Goal: Transaction & Acquisition: Book appointment/travel/reservation

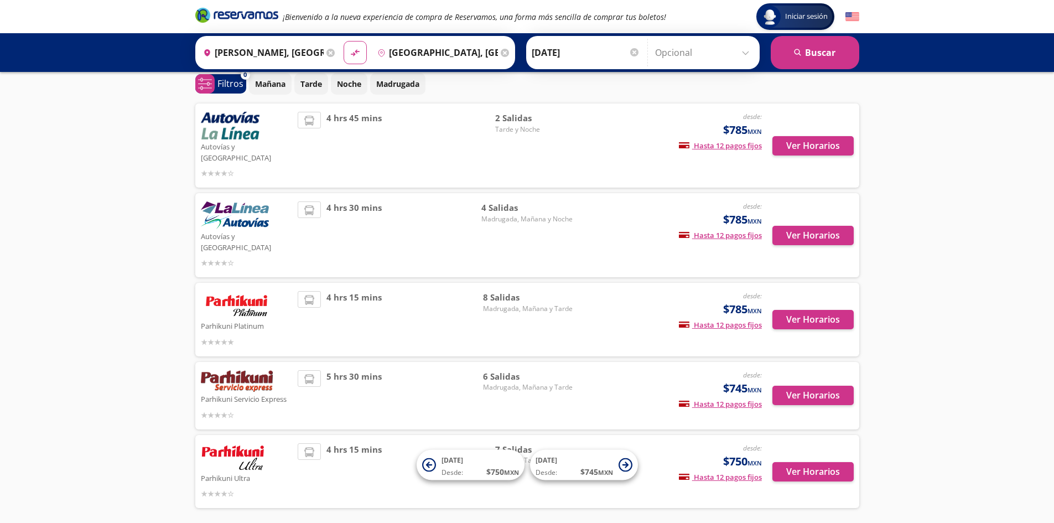
scroll to position [72, 0]
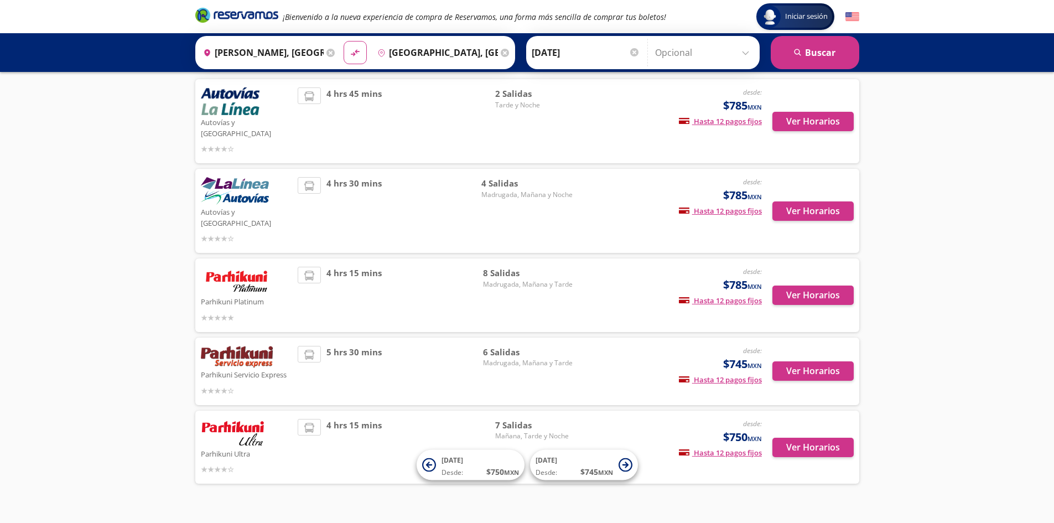
click at [842, 487] on div "Iniciar sesión Iniciar sesión ¡Bienvenido a la nueva experiencia de compra de R…" at bounding box center [527, 236] width 1054 height 616
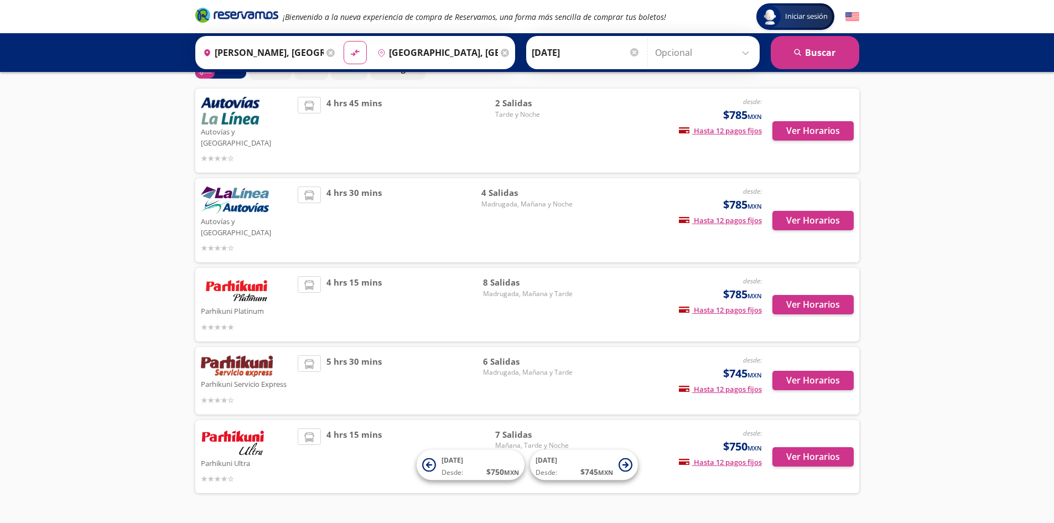
scroll to position [0, 0]
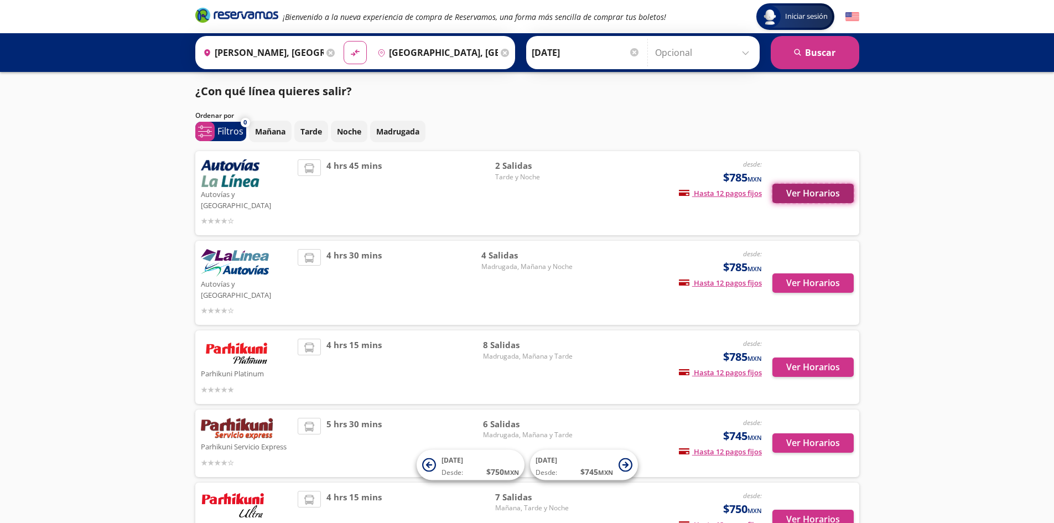
click at [805, 192] on button "Ver Horarios" at bounding box center [813, 193] width 81 height 19
click at [800, 273] on button "Ver Horarios" at bounding box center [813, 282] width 81 height 19
click at [795, 184] on button "Ver Horarios" at bounding box center [813, 193] width 81 height 19
click at [820, 273] on button "Ver Horarios" at bounding box center [813, 282] width 81 height 19
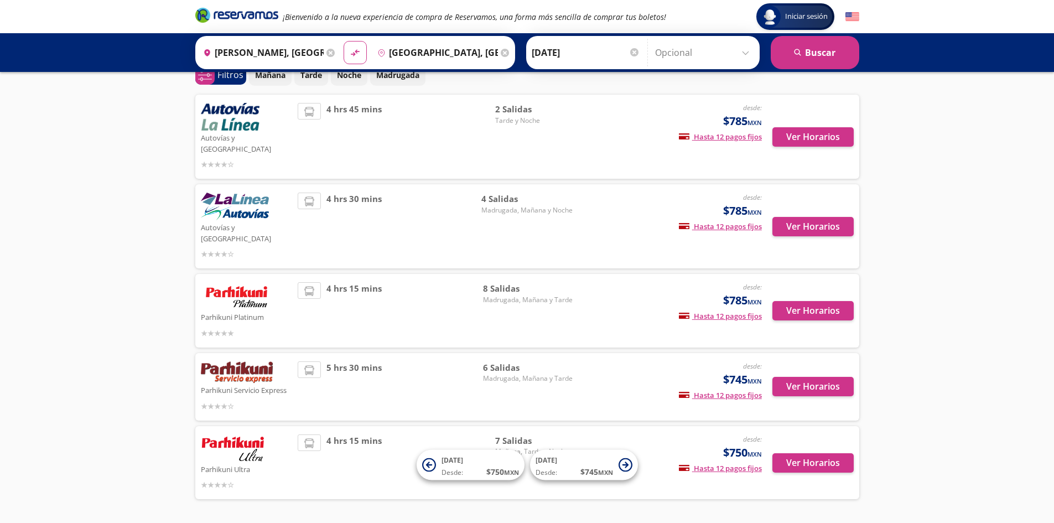
scroll to position [72, 0]
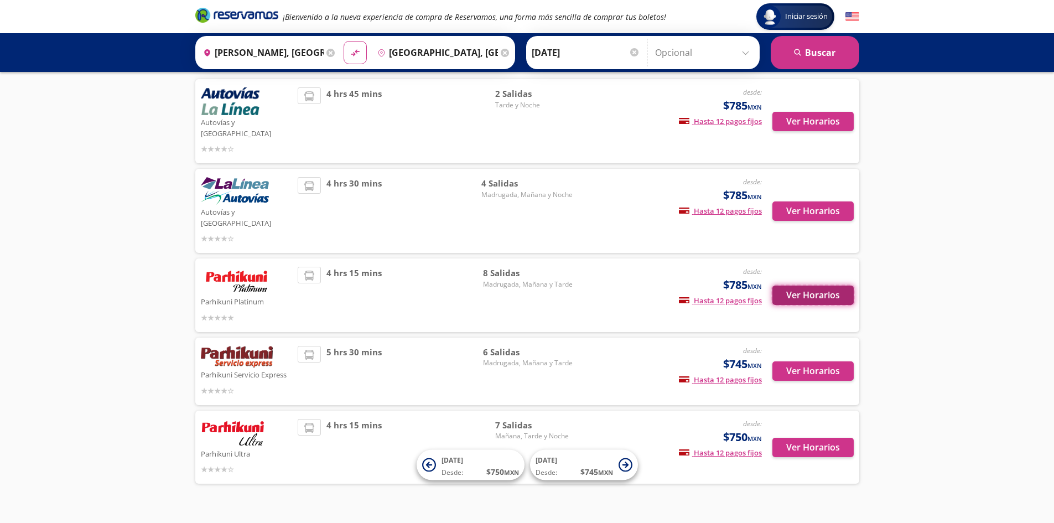
click at [815, 286] on button "Ver Horarios" at bounding box center [813, 295] width 81 height 19
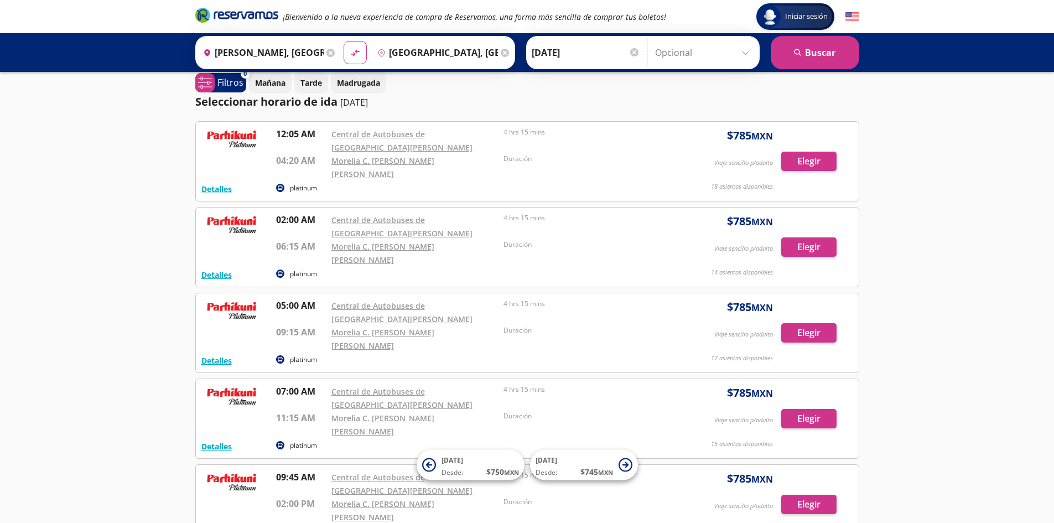
scroll to position [288, 0]
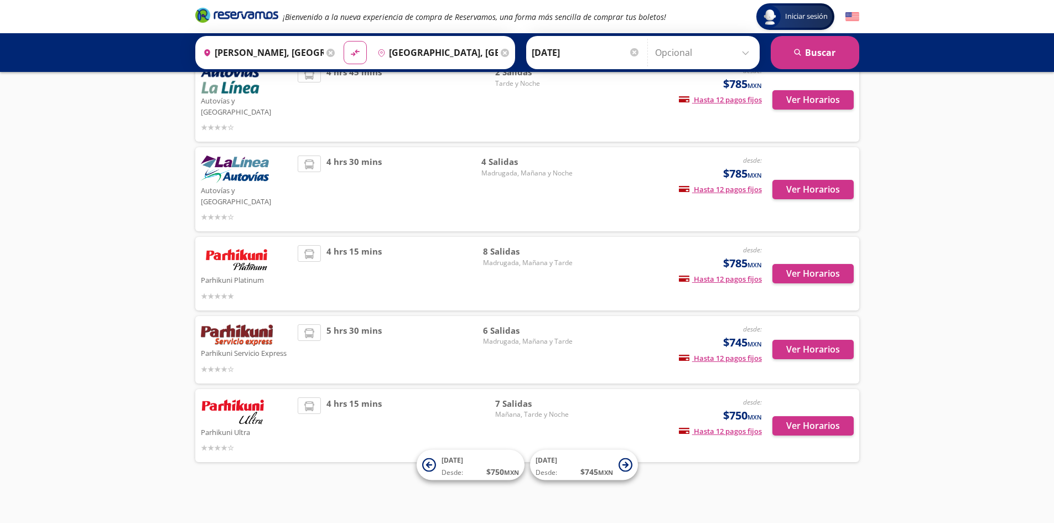
scroll to position [72, 0]
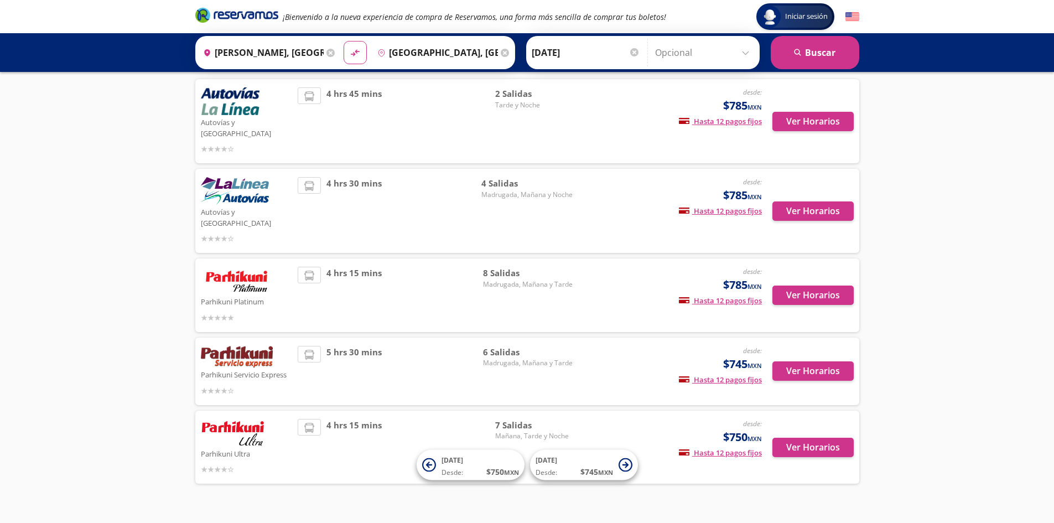
click at [804, 346] on div "Ver Horarios" at bounding box center [808, 371] width 92 height 51
click at [809, 361] on button "Ver Horarios" at bounding box center [813, 370] width 81 height 19
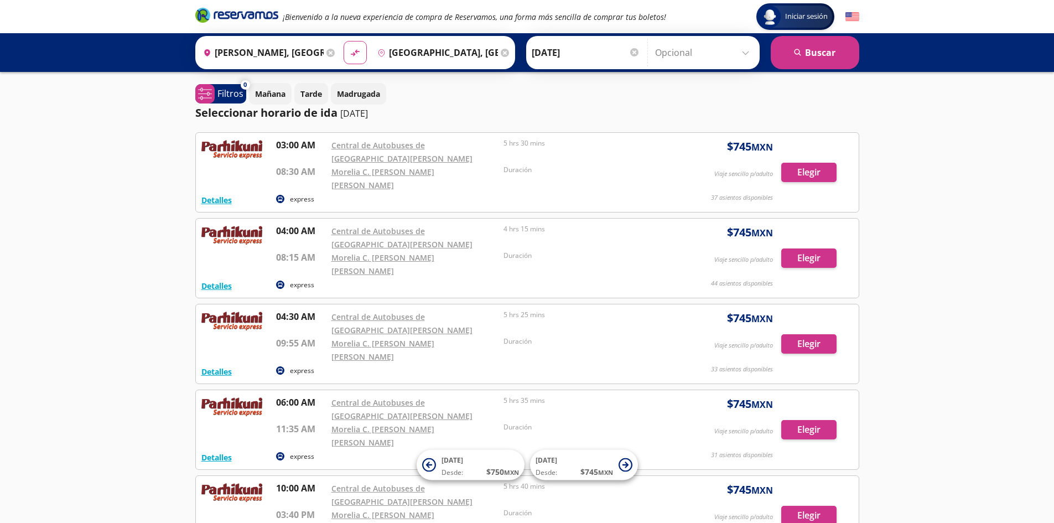
scroll to position [143, 0]
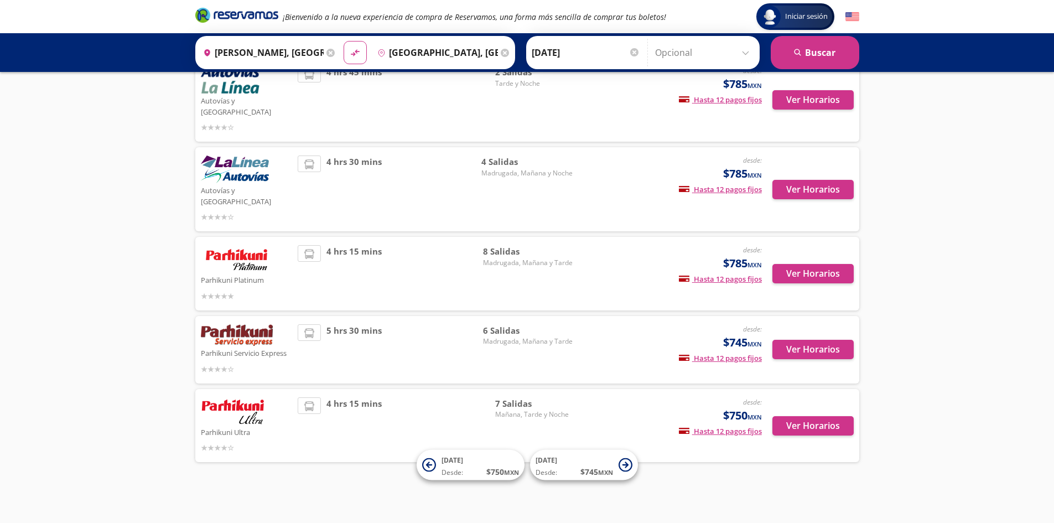
scroll to position [72, 0]
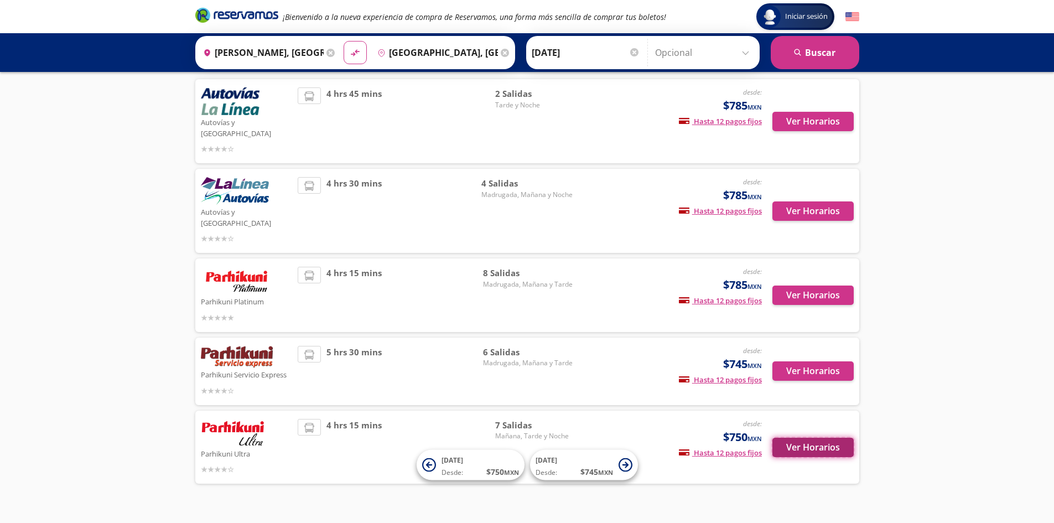
click at [777, 438] on button "Ver Horarios" at bounding box center [813, 447] width 81 height 19
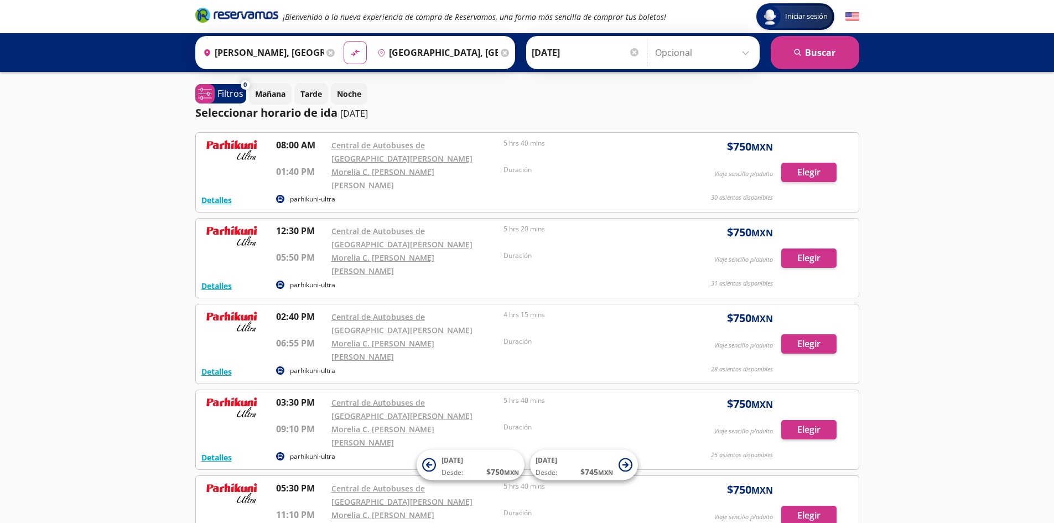
scroll to position [215, 0]
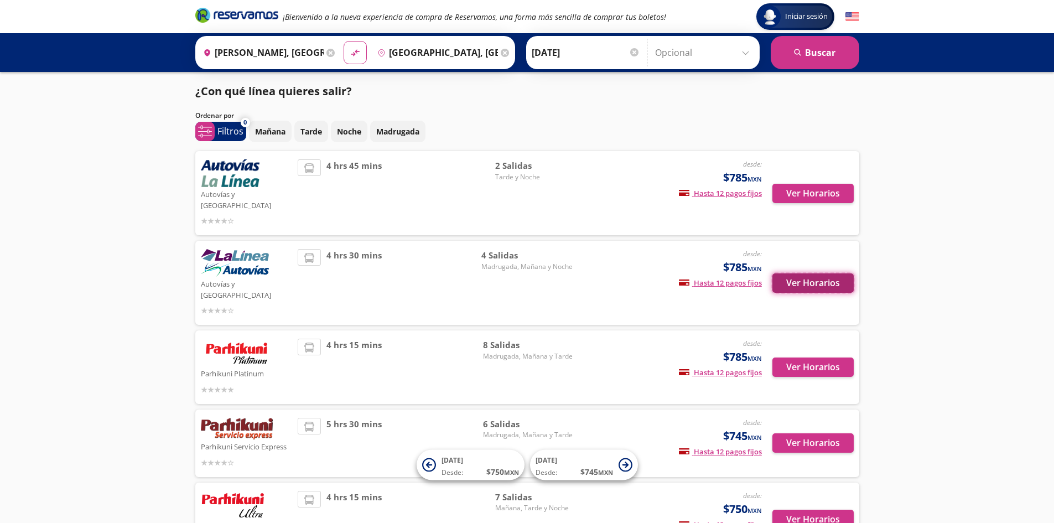
click at [789, 273] on button "Ver Horarios" at bounding box center [813, 282] width 81 height 19
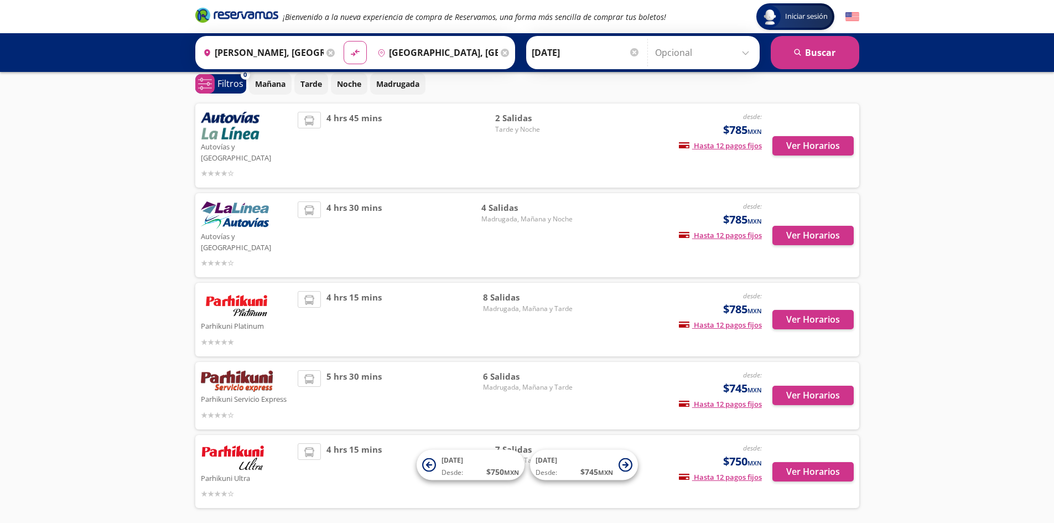
scroll to position [72, 0]
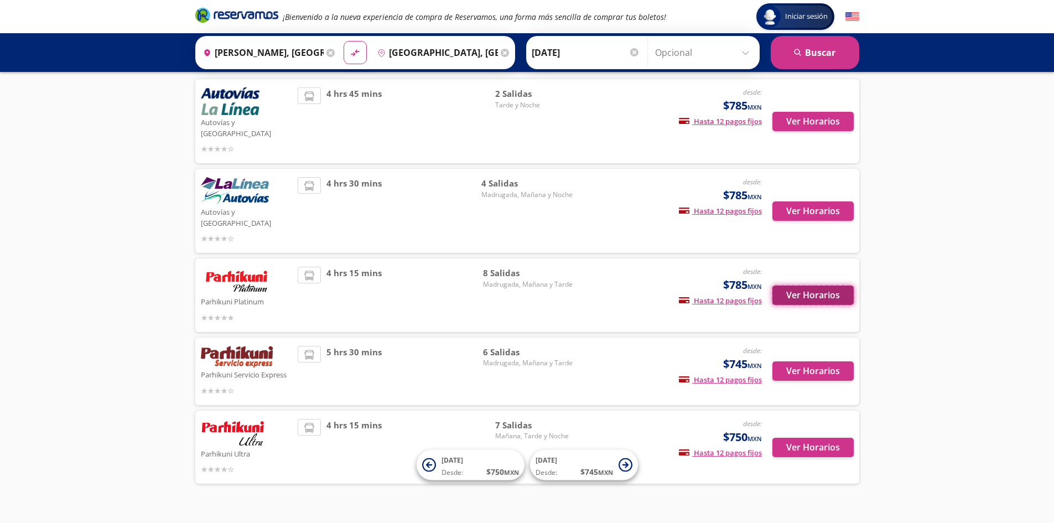
click at [782, 286] on button "Ver Horarios" at bounding box center [813, 295] width 81 height 19
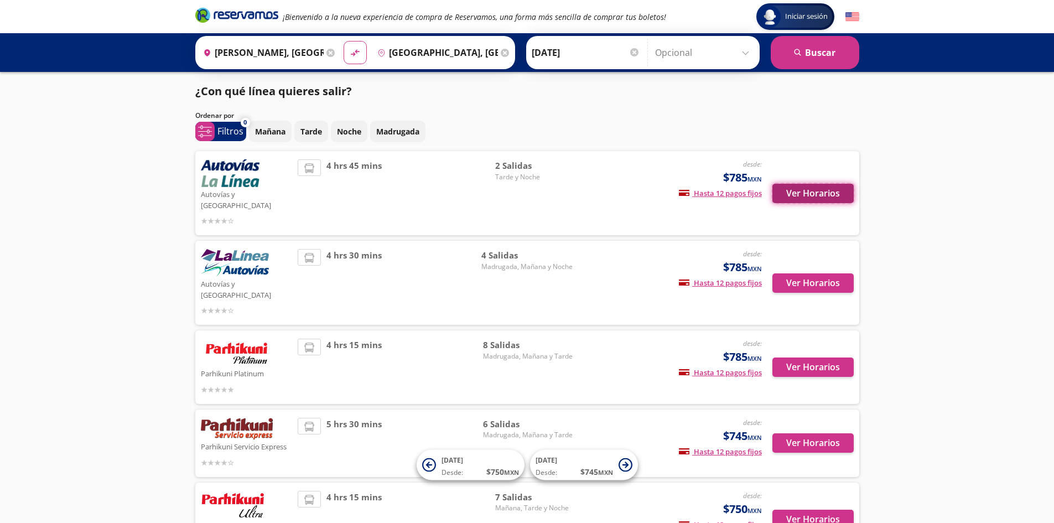
click at [801, 191] on button "Ver Horarios" at bounding box center [813, 193] width 81 height 19
click at [804, 273] on button "Ver Horarios" at bounding box center [813, 282] width 81 height 19
click at [801, 357] on button "Ver Horarios" at bounding box center [813, 366] width 81 height 19
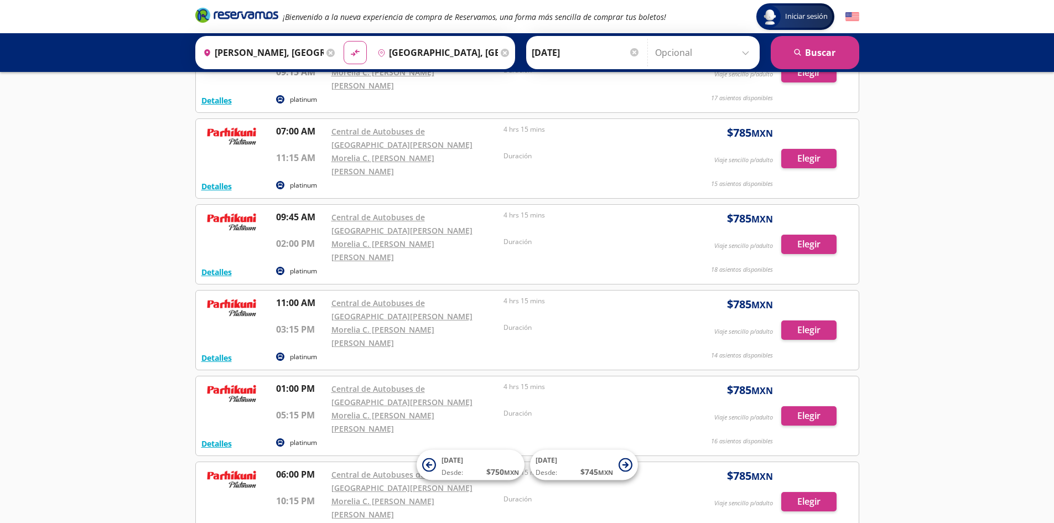
scroll to position [288, 0]
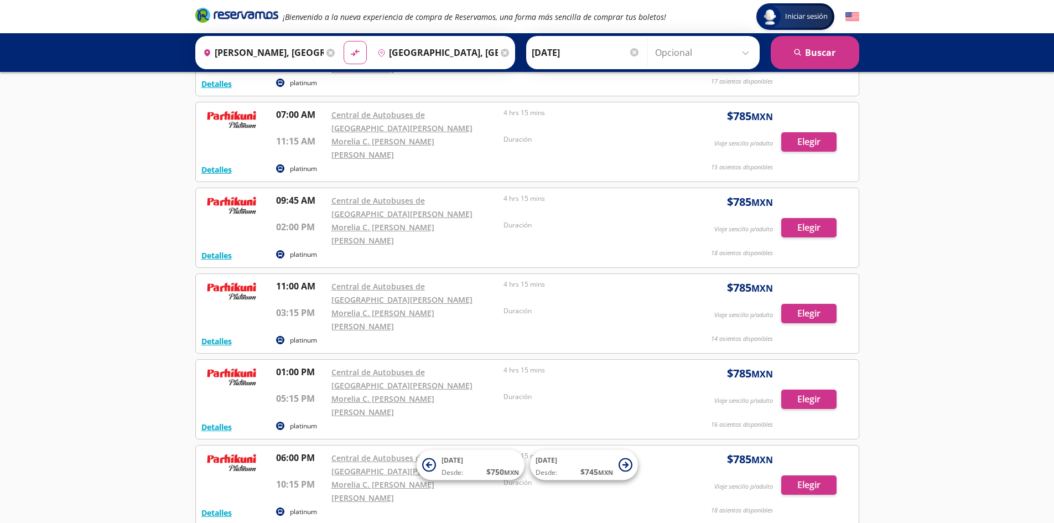
click at [327, 53] on icon at bounding box center [330, 53] width 8 height 8
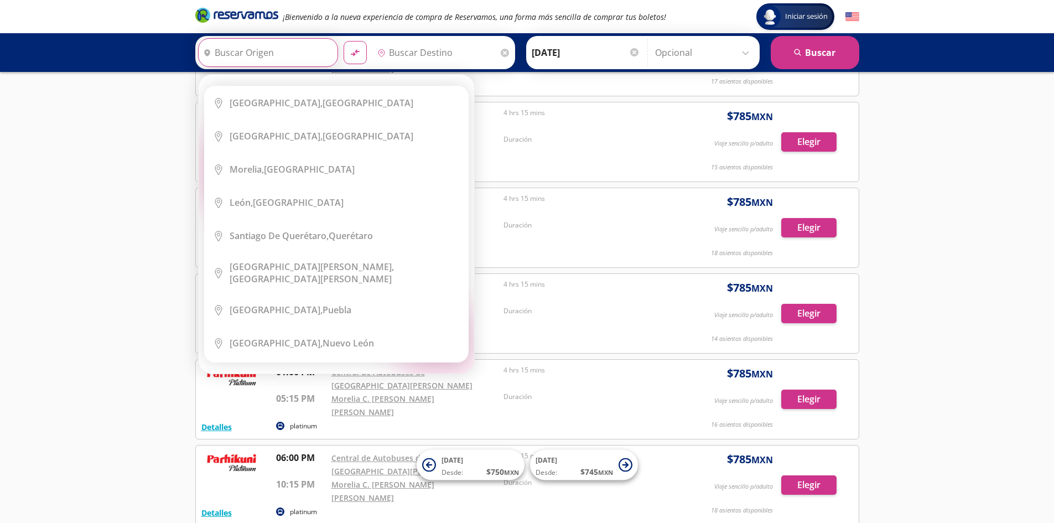
scroll to position [0, 0]
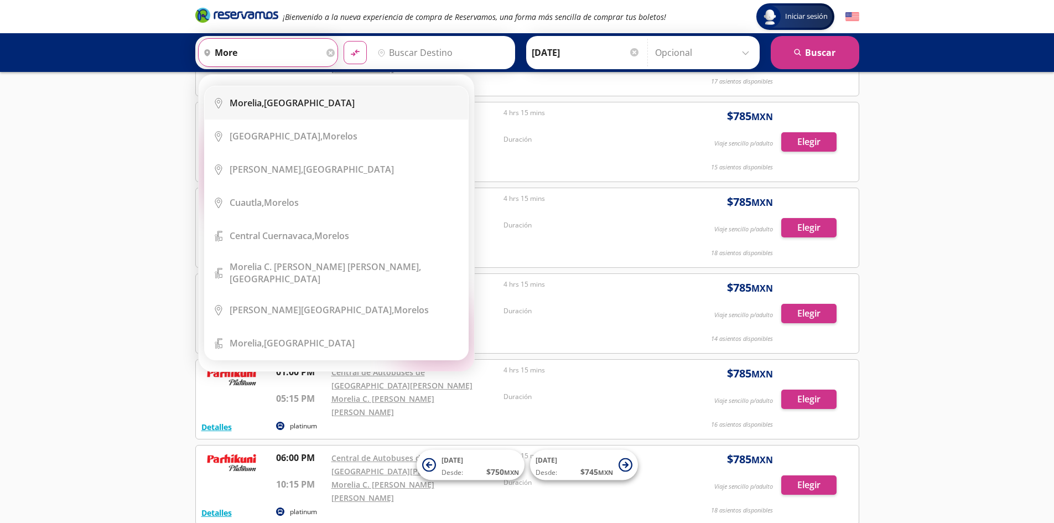
click at [262, 91] on li "City Icon [GEOGRAPHIC_DATA], [GEOGRAPHIC_DATA]" at bounding box center [336, 102] width 263 height 33
type input "[GEOGRAPHIC_DATA], [GEOGRAPHIC_DATA]"
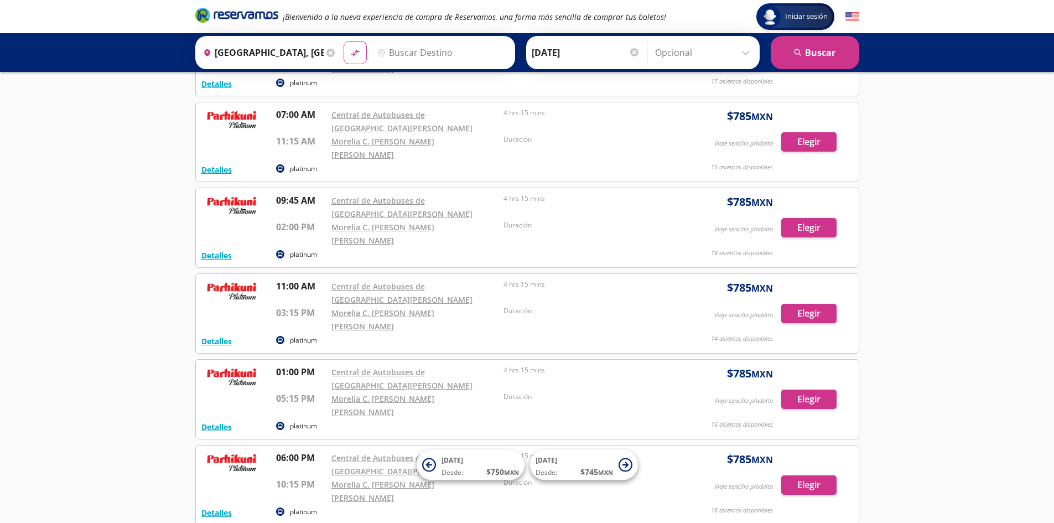
click at [419, 44] on input "Destino" at bounding box center [441, 53] width 136 height 28
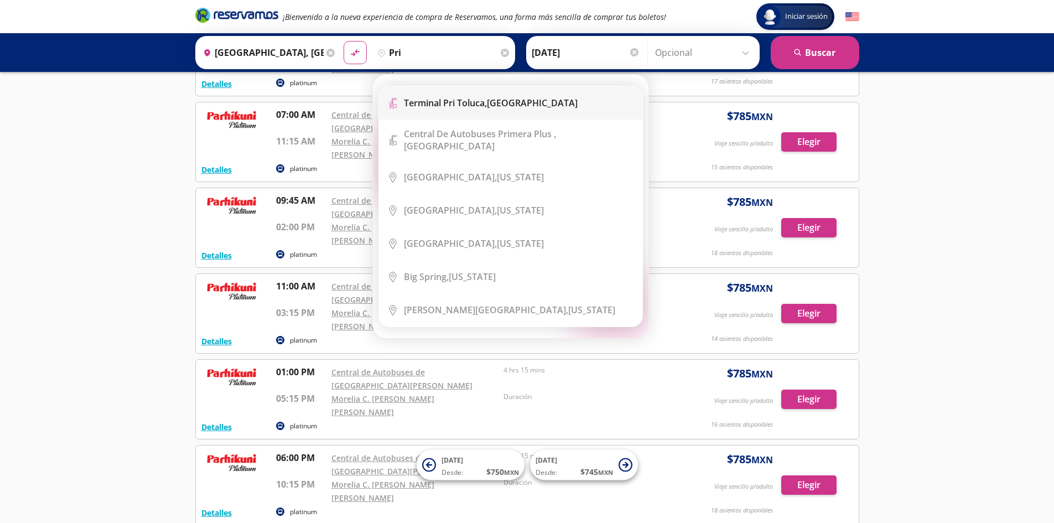
click at [480, 90] on li "Terminal Icon" at bounding box center [510, 102] width 263 height 33
type input "Terminal Pri Toluca, [GEOGRAPHIC_DATA]"
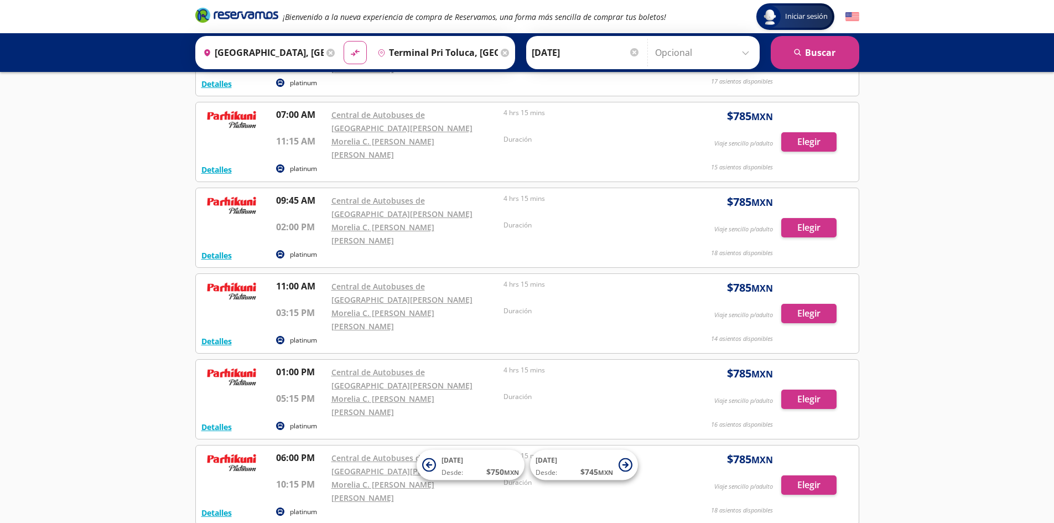
click at [585, 55] on input "[DATE]" at bounding box center [586, 53] width 108 height 28
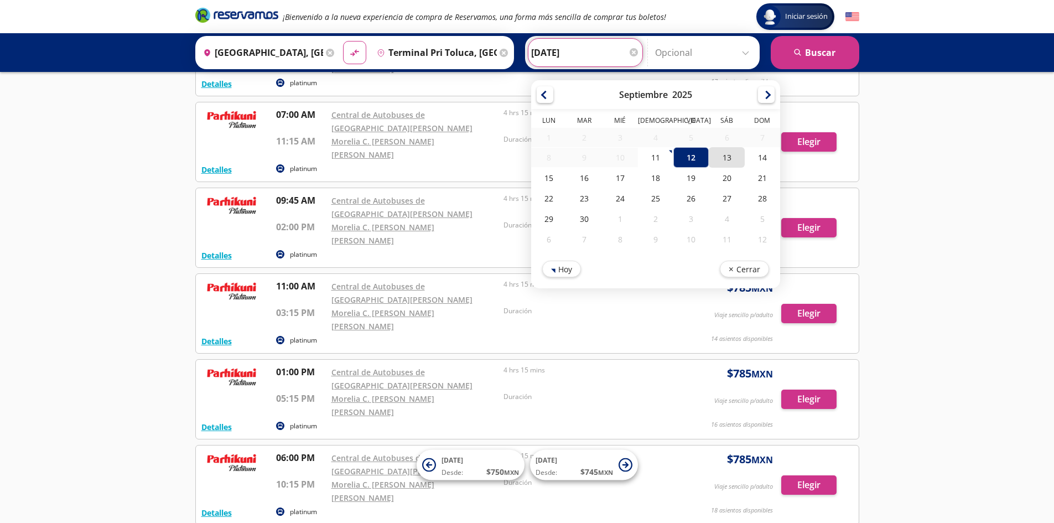
click at [715, 160] on div "13" at bounding box center [726, 157] width 35 height 20
type input "[DATE]"
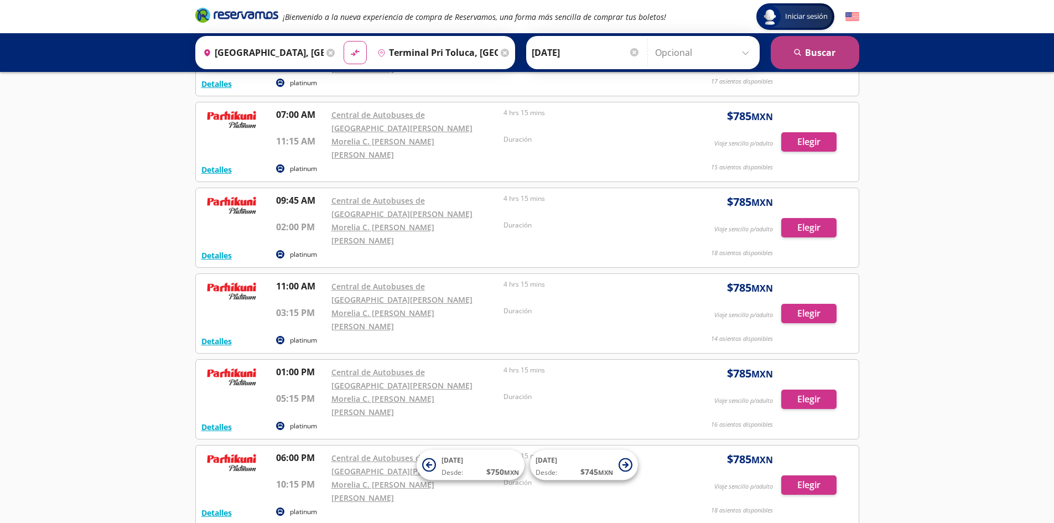
click at [833, 58] on button "search [GEOGRAPHIC_DATA]" at bounding box center [815, 52] width 89 height 33
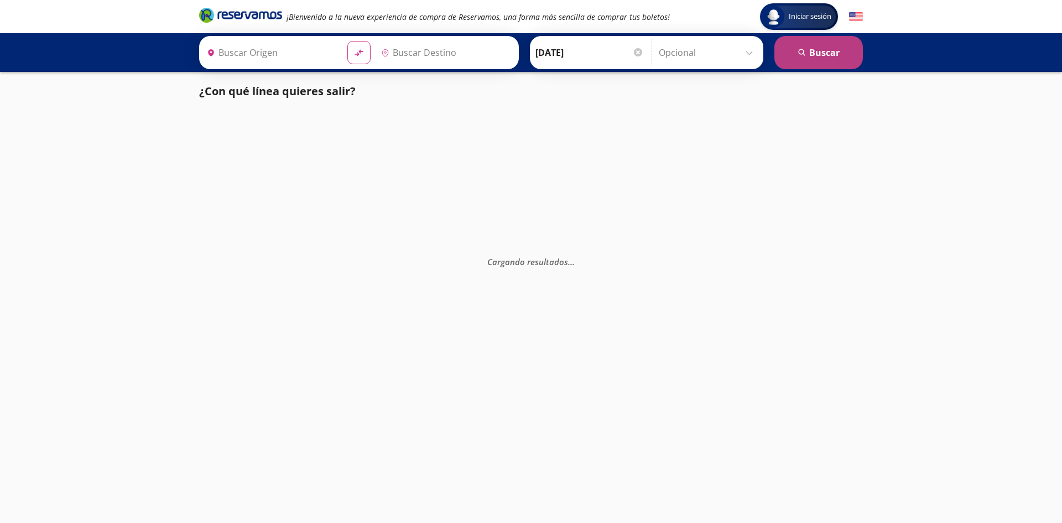
type input "[GEOGRAPHIC_DATA], [GEOGRAPHIC_DATA]"
type input "Terminal Pri Toluca, [GEOGRAPHIC_DATA]"
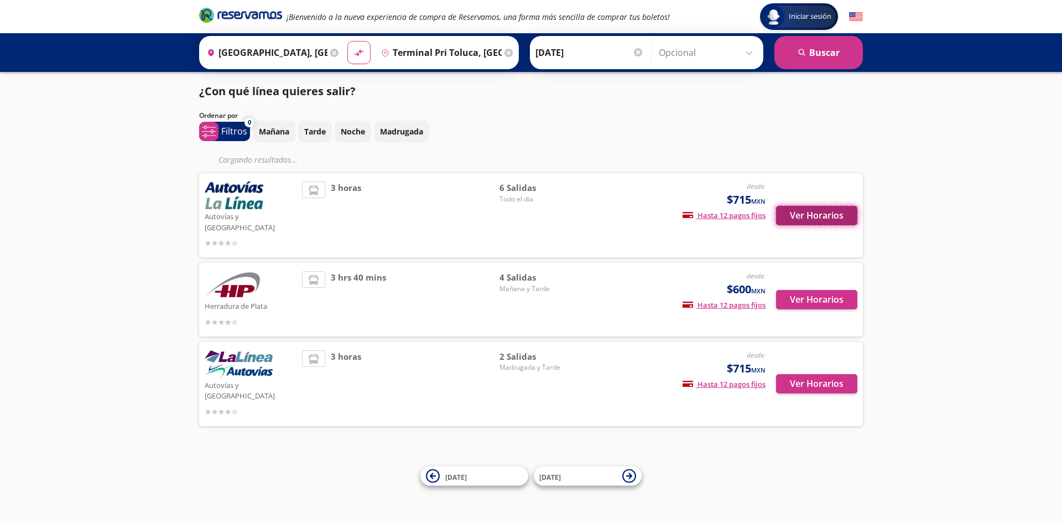
click at [810, 214] on button "Ver Horarios" at bounding box center [816, 215] width 81 height 19
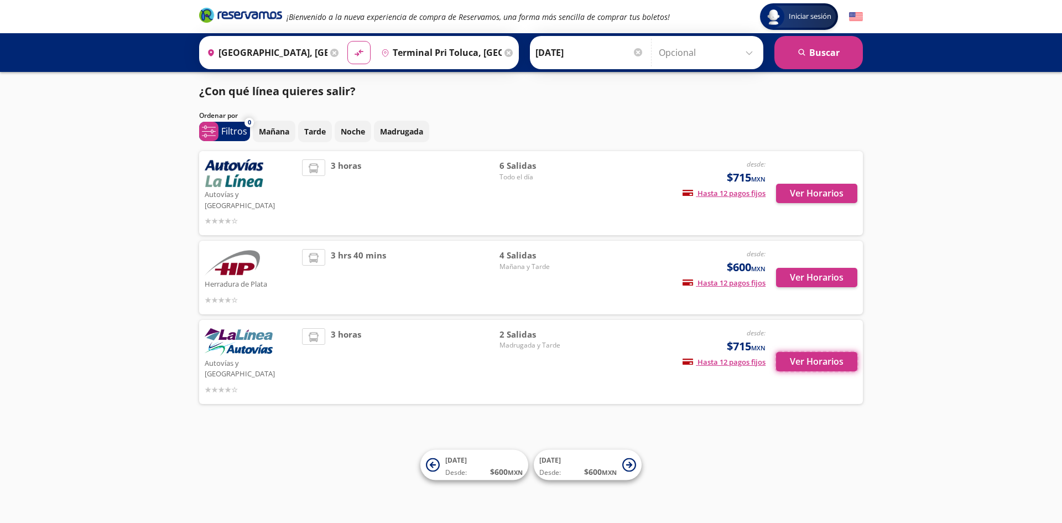
click at [792, 352] on button "Ver Horarios" at bounding box center [816, 361] width 81 height 19
click at [801, 268] on button "Ver Horarios" at bounding box center [816, 277] width 81 height 19
click at [824, 352] on button "Ver Horarios" at bounding box center [816, 361] width 81 height 19
click at [815, 191] on button "Ver Horarios" at bounding box center [816, 193] width 81 height 19
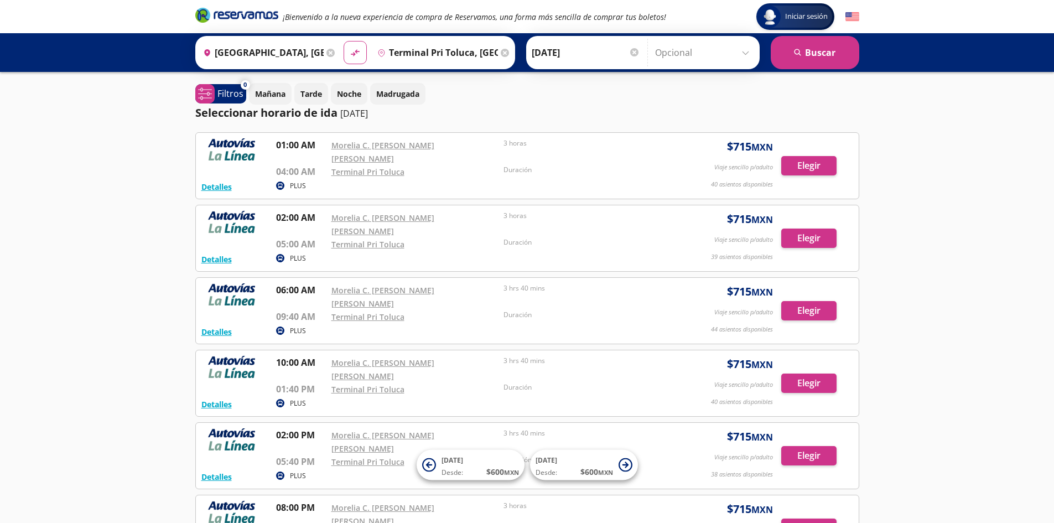
click at [326, 50] on icon at bounding box center [330, 53] width 8 height 8
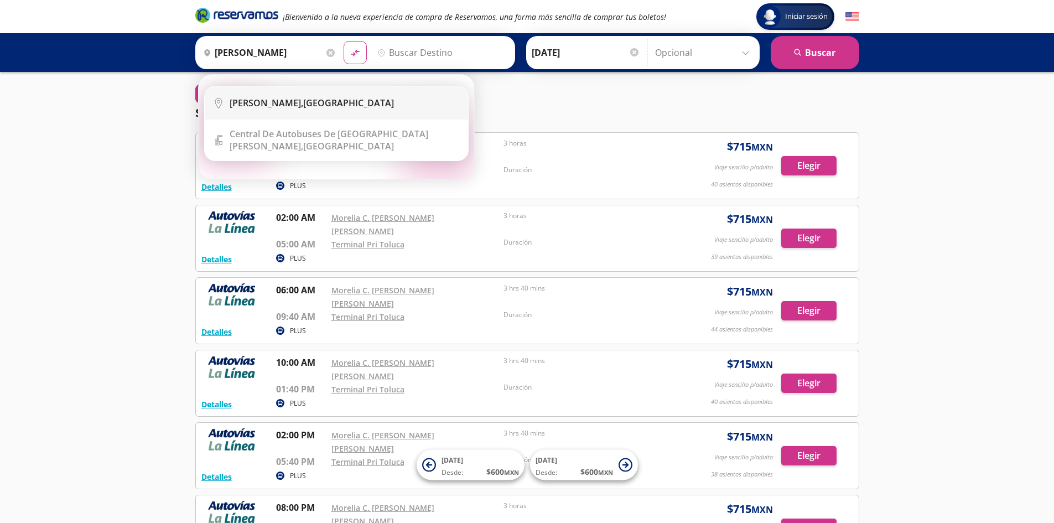
click at [331, 99] on div "[PERSON_NAME], [GEOGRAPHIC_DATA]" at bounding box center [312, 103] width 164 height 12
type input "[PERSON_NAME], [GEOGRAPHIC_DATA]"
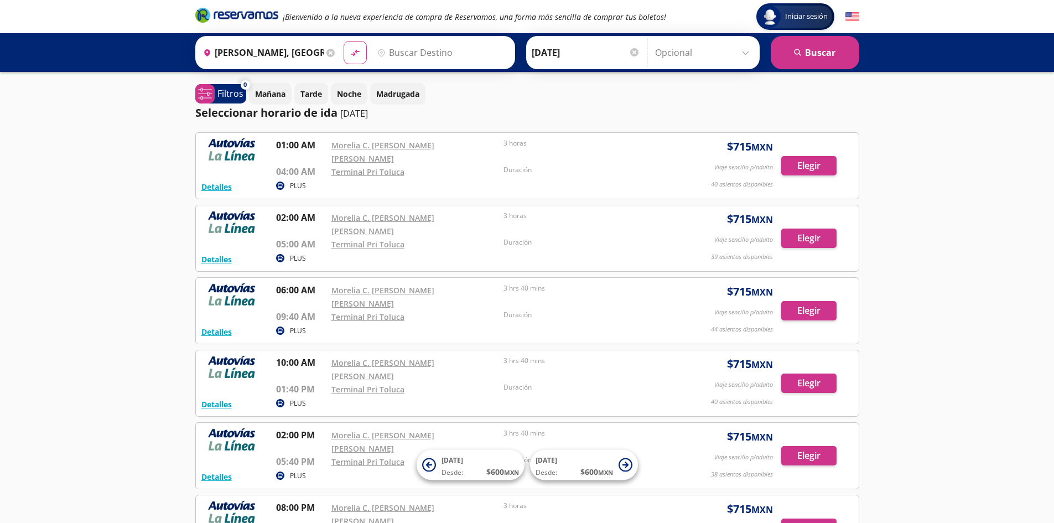
click at [411, 58] on input "Destino" at bounding box center [441, 53] width 136 height 28
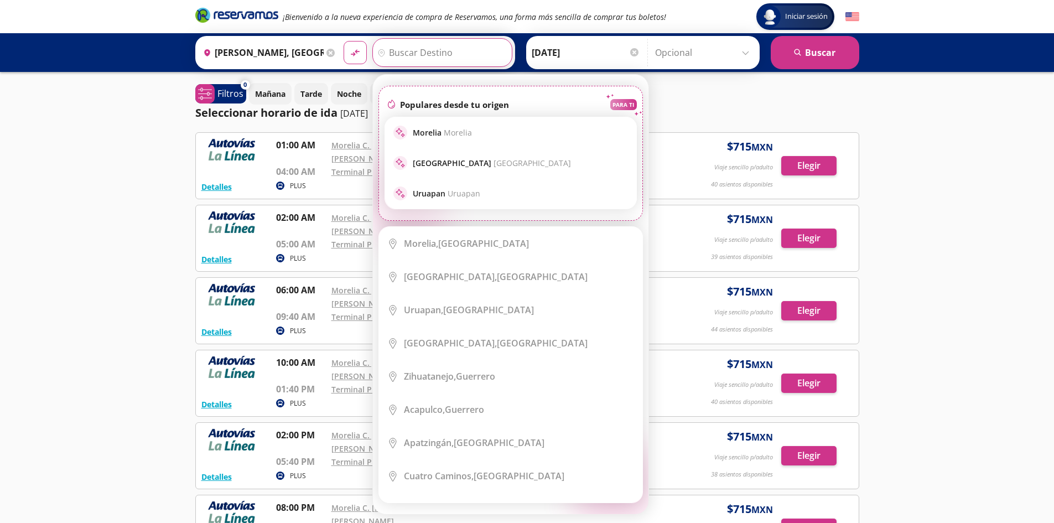
drag, startPoint x: 438, startPoint y: 139, endPoint x: 442, endPoint y: 131, distance: 8.9
click at [439, 139] on div "sparkle [GEOGRAPHIC_DATA] Morelia" at bounding box center [510, 132] width 251 height 30
type input "[GEOGRAPHIC_DATA], [GEOGRAPHIC_DATA]"
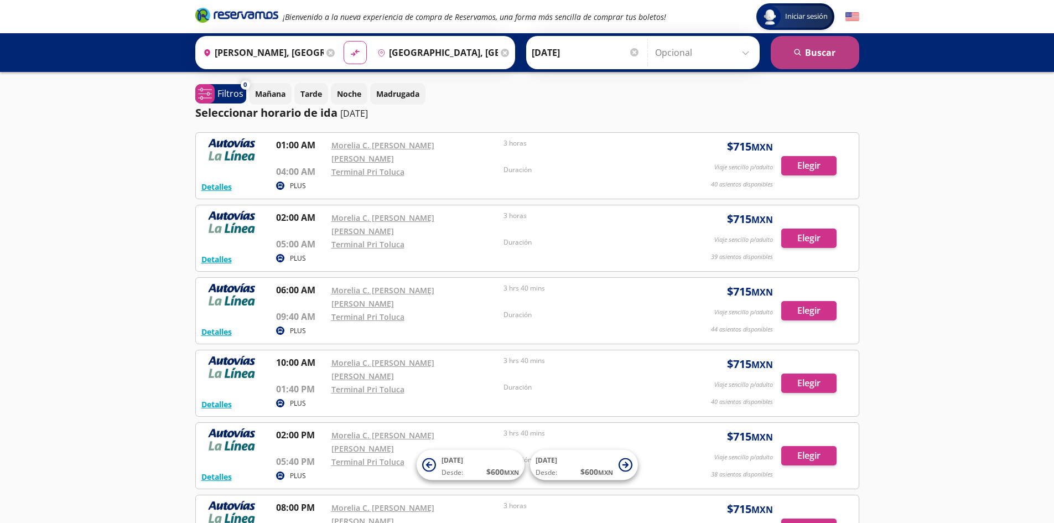
click at [818, 57] on button "search [GEOGRAPHIC_DATA]" at bounding box center [815, 52] width 89 height 33
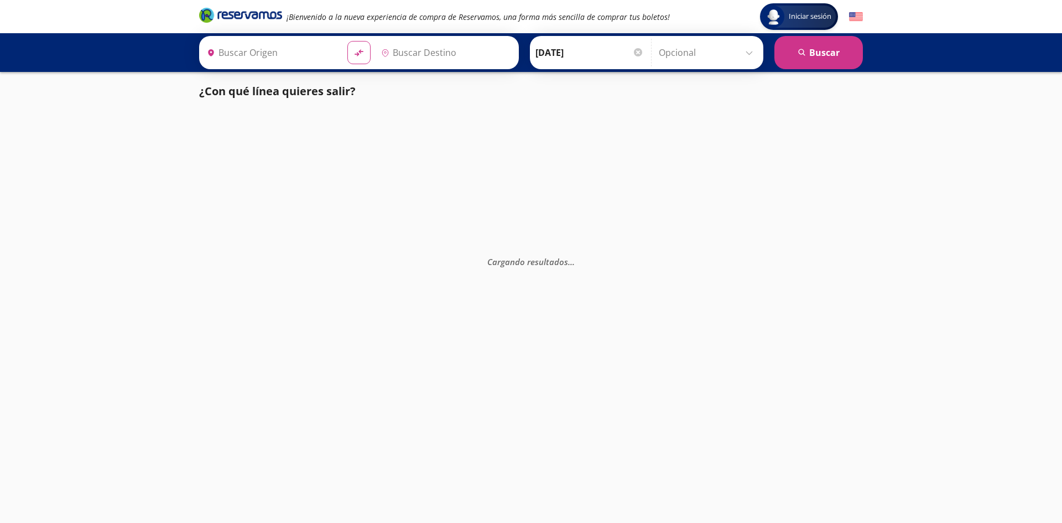
type input "[GEOGRAPHIC_DATA], [GEOGRAPHIC_DATA]"
type input "[PERSON_NAME], [GEOGRAPHIC_DATA]"
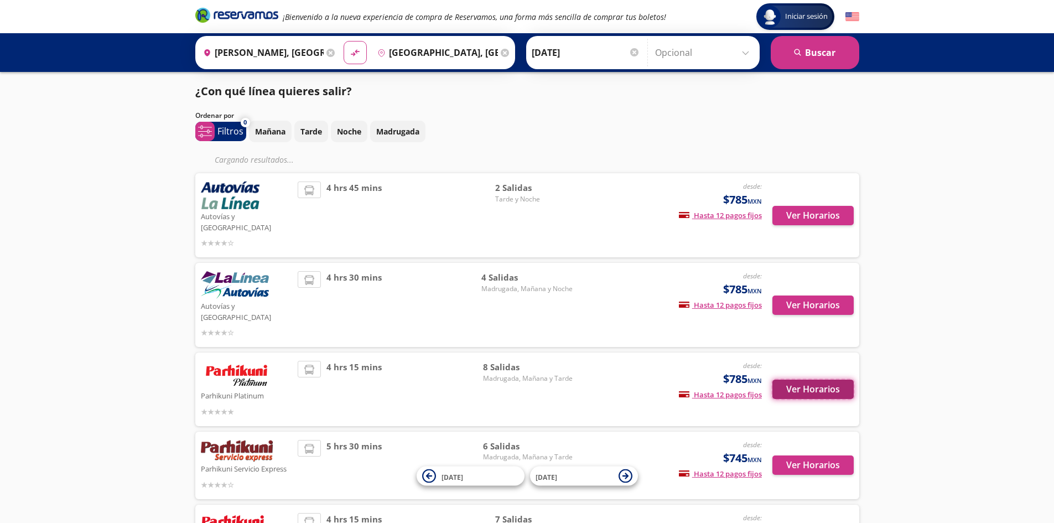
click at [811, 380] on button "Ver Horarios" at bounding box center [813, 389] width 81 height 19
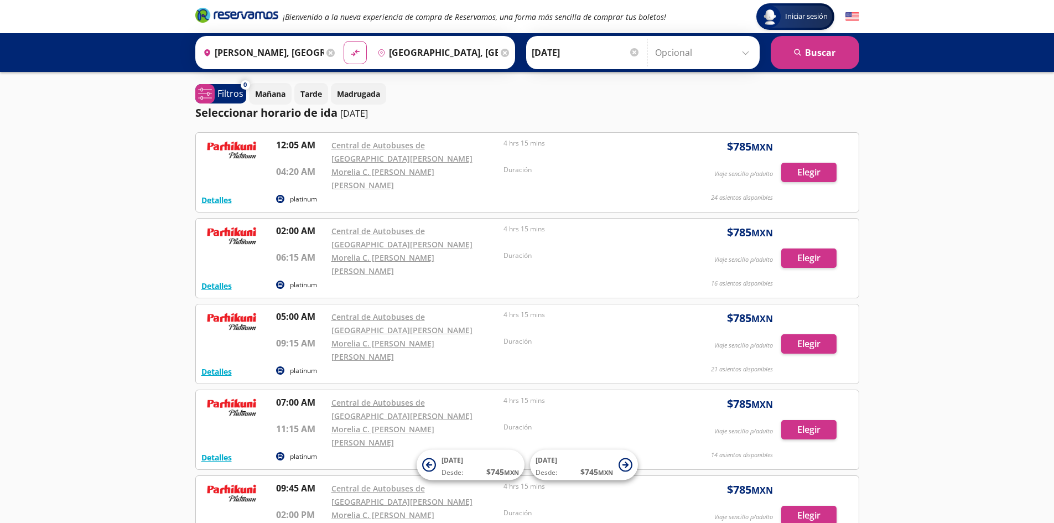
scroll to position [288, 0]
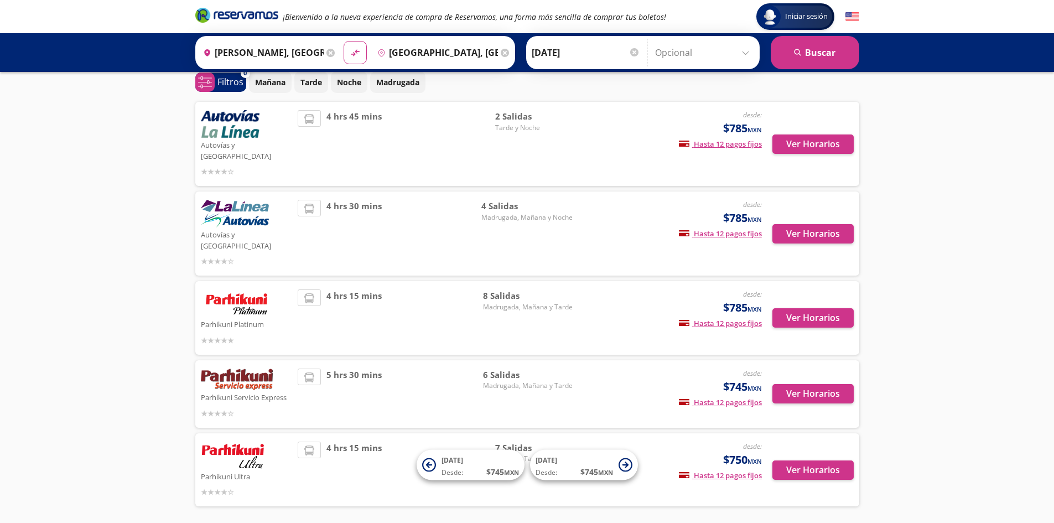
scroll to position [72, 0]
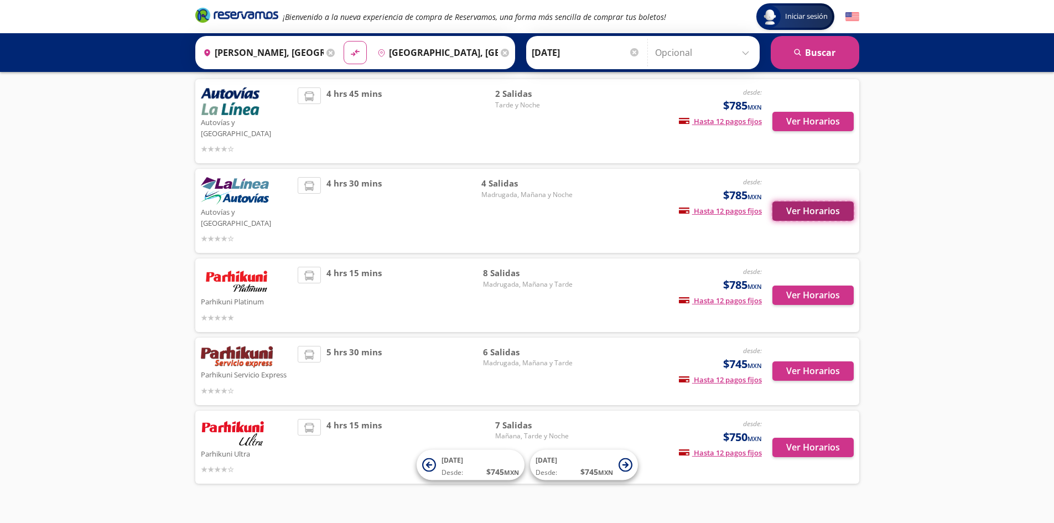
click at [839, 201] on button "Ver Horarios" at bounding box center [813, 210] width 81 height 19
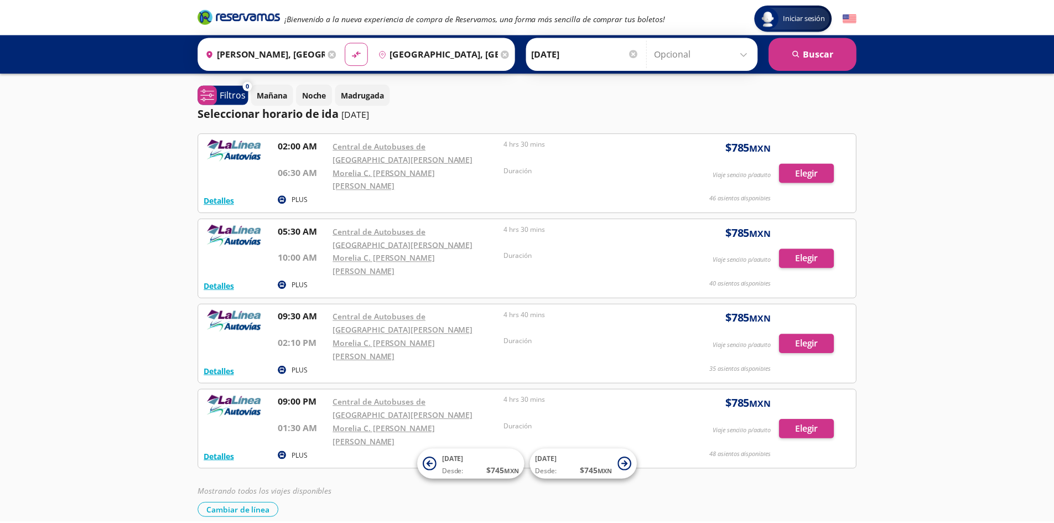
scroll to position [72, 0]
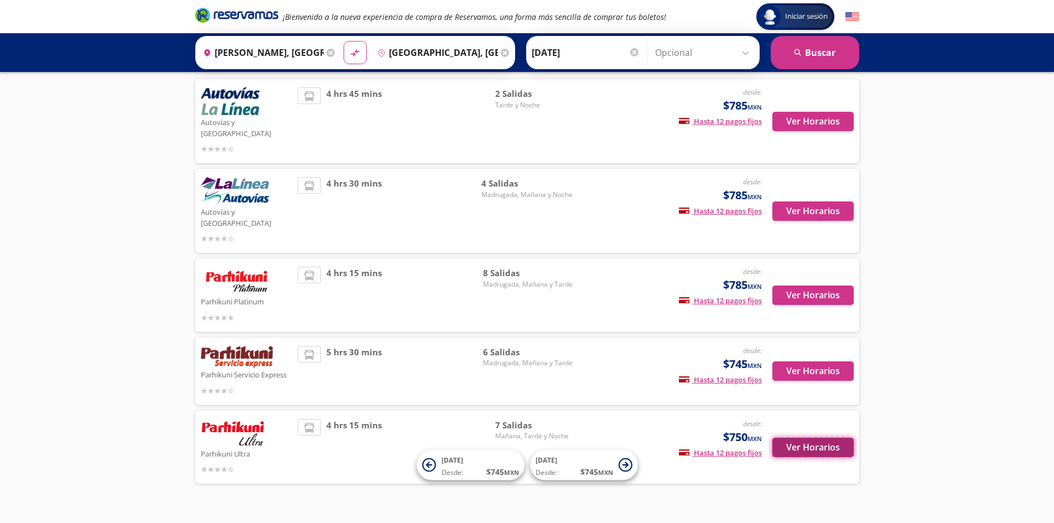
click at [794, 438] on button "Ver Horarios" at bounding box center [813, 447] width 81 height 19
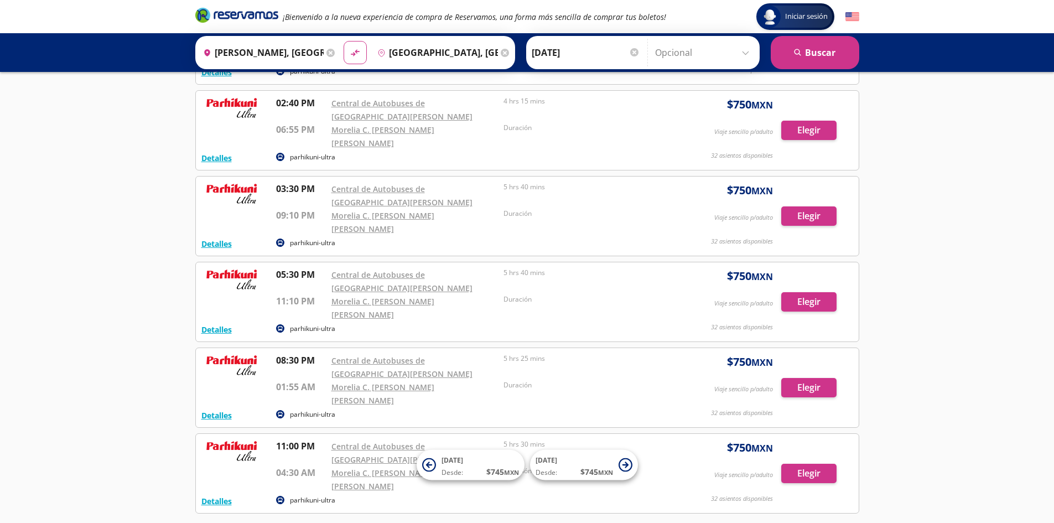
scroll to position [215, 0]
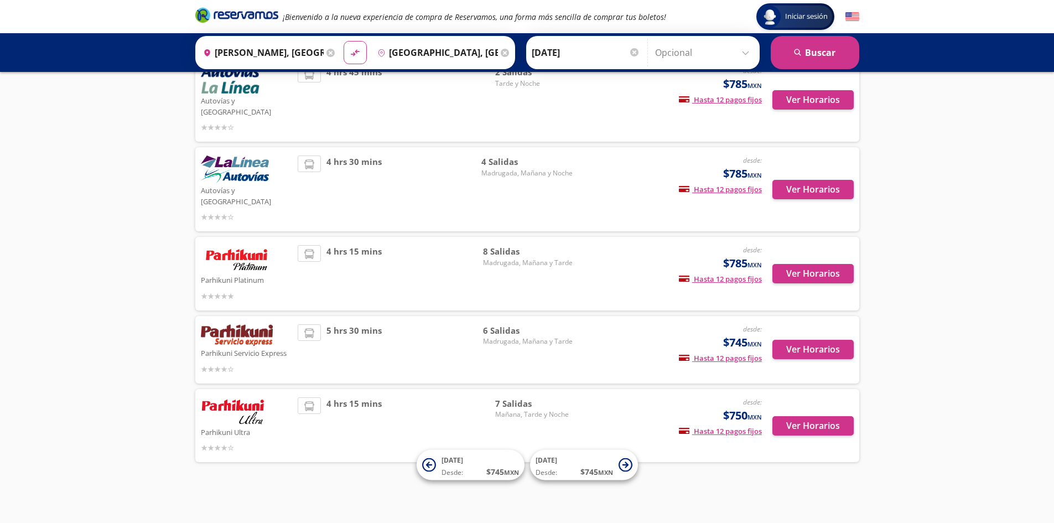
scroll to position [72, 0]
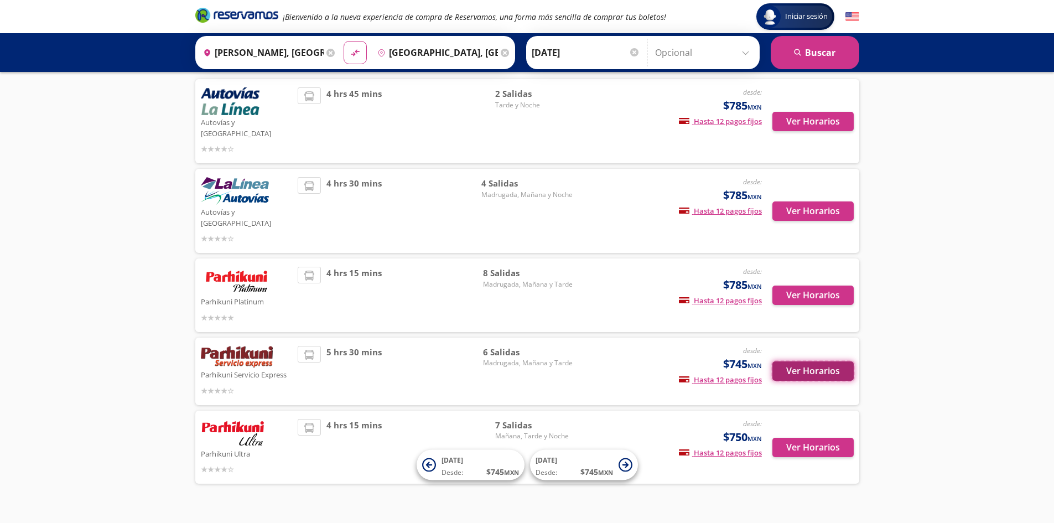
click at [812, 361] on button "Ver Horarios" at bounding box center [813, 370] width 81 height 19
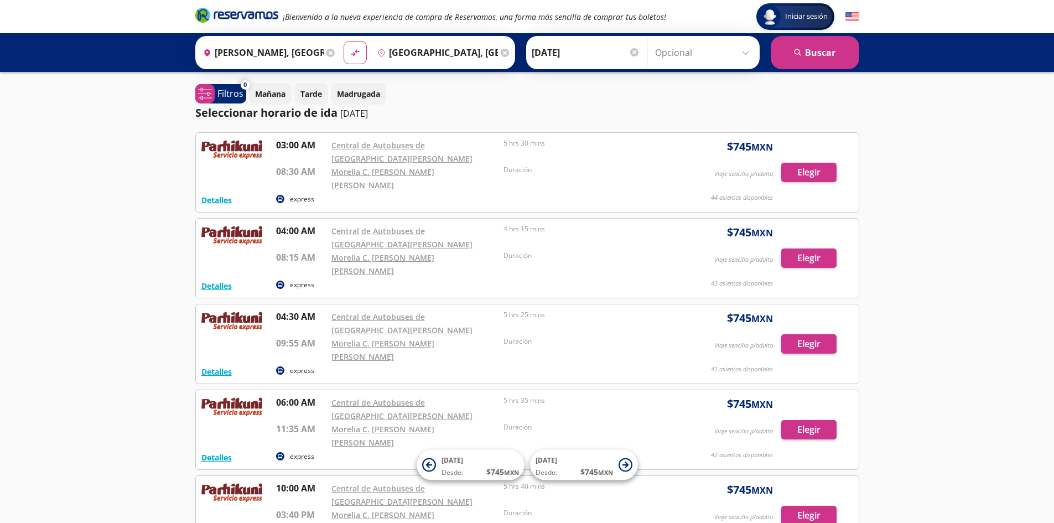
scroll to position [72, 0]
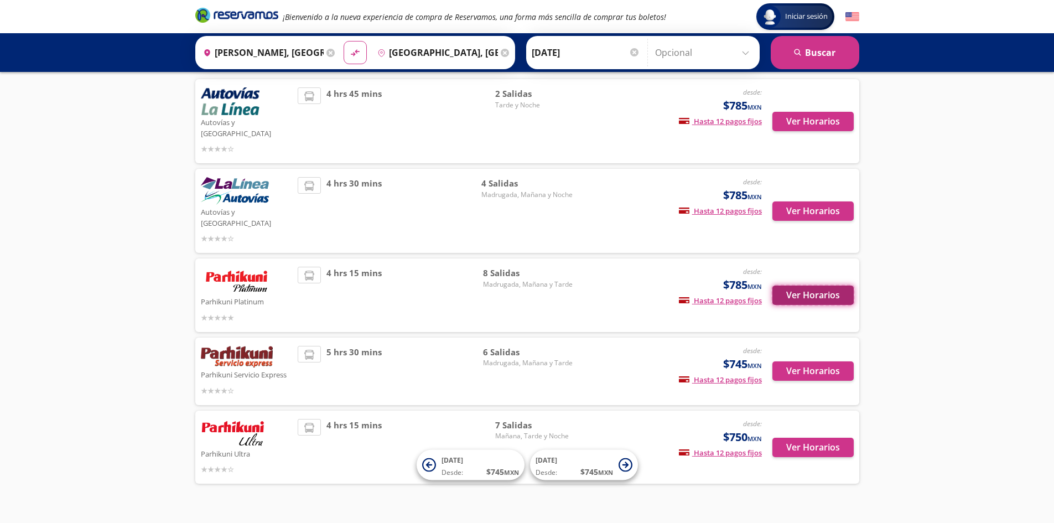
click at [792, 286] on button "Ver Horarios" at bounding box center [813, 295] width 81 height 19
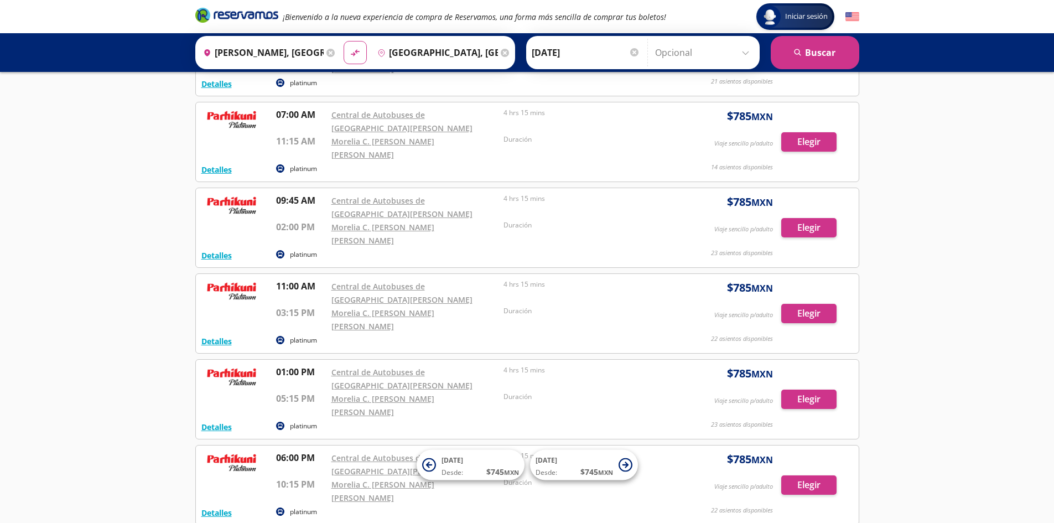
scroll to position [11, 0]
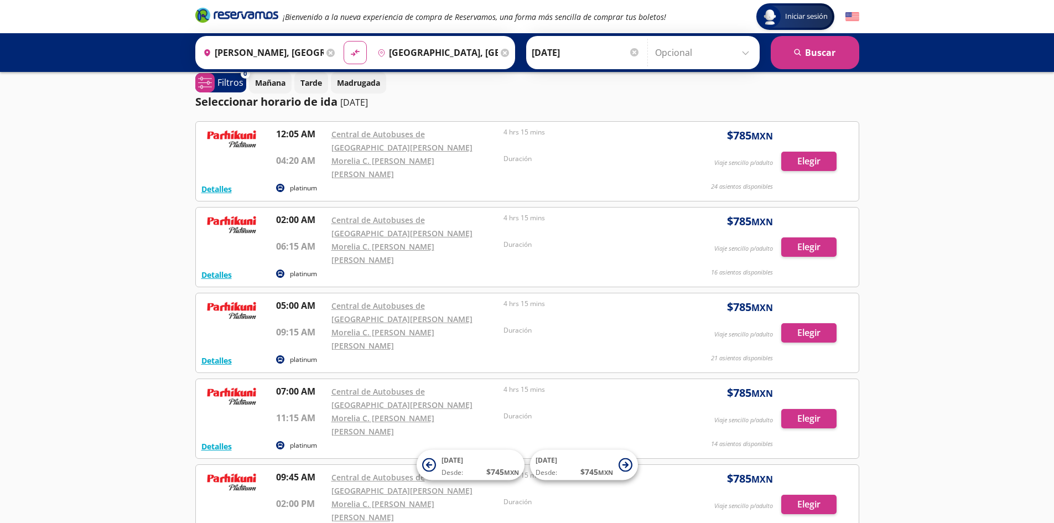
click at [327, 55] on icon at bounding box center [330, 53] width 8 height 8
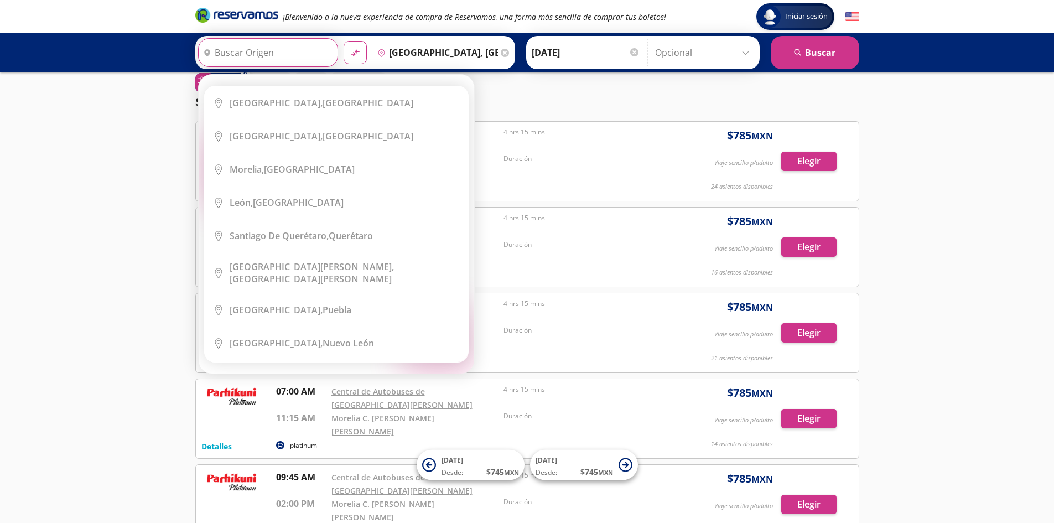
scroll to position [0, 0]
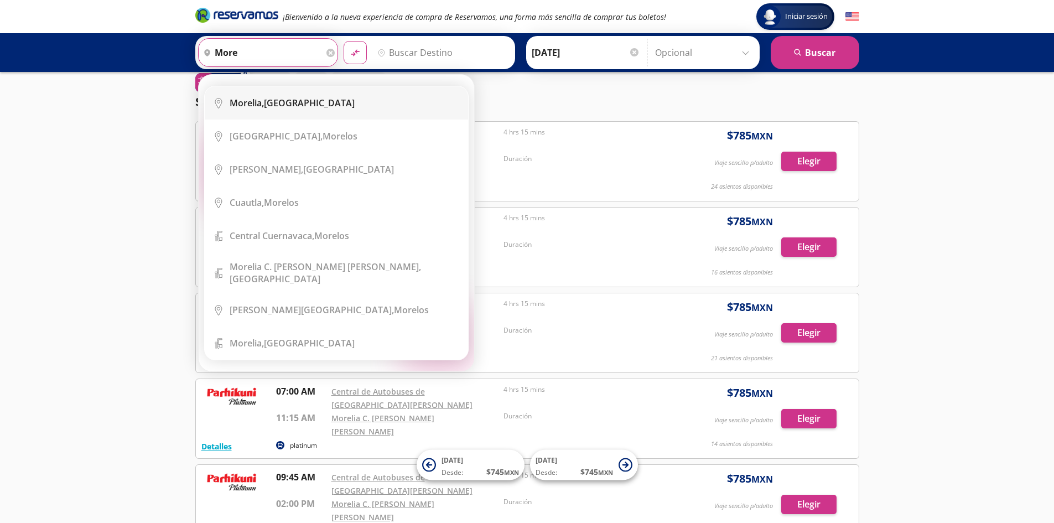
click at [305, 96] on li "City Icon [GEOGRAPHIC_DATA], [GEOGRAPHIC_DATA]" at bounding box center [336, 102] width 263 height 33
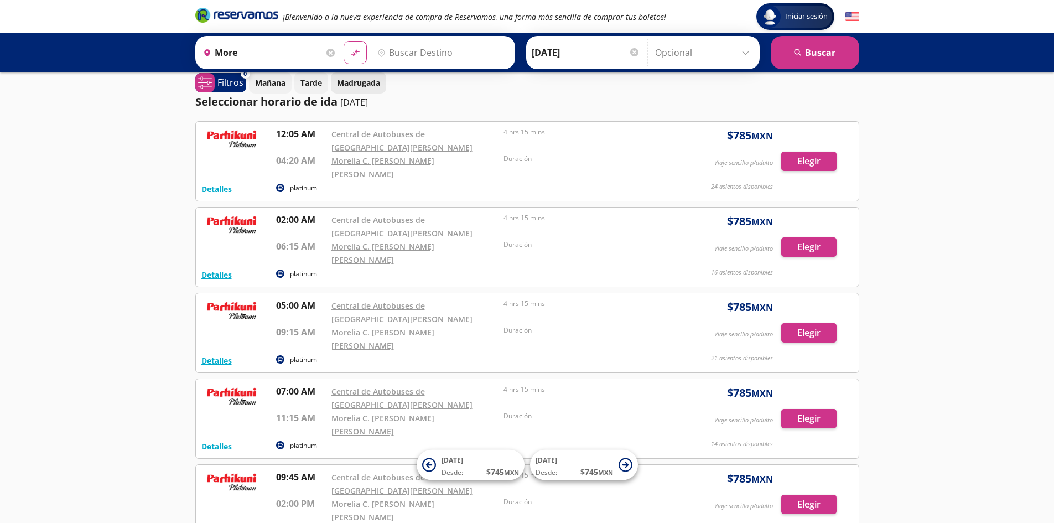
type input "[GEOGRAPHIC_DATA], [GEOGRAPHIC_DATA]"
click at [410, 59] on input "Destino" at bounding box center [441, 53] width 136 height 28
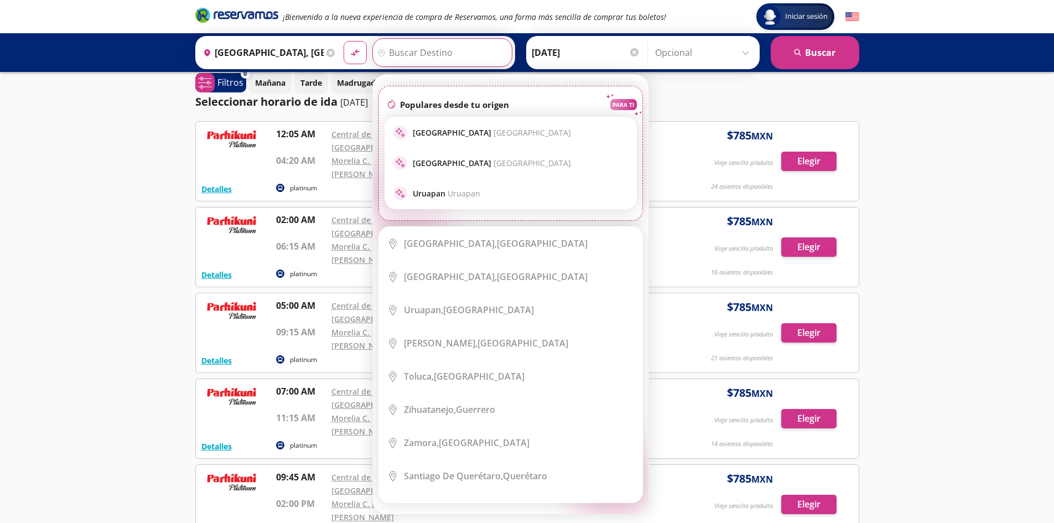
click at [134, 122] on div "Iniciar sesión Iniciar sesión ¡Bienvenido a la nueva experiencia de compra de R…" at bounding box center [527, 447] width 1054 height 917
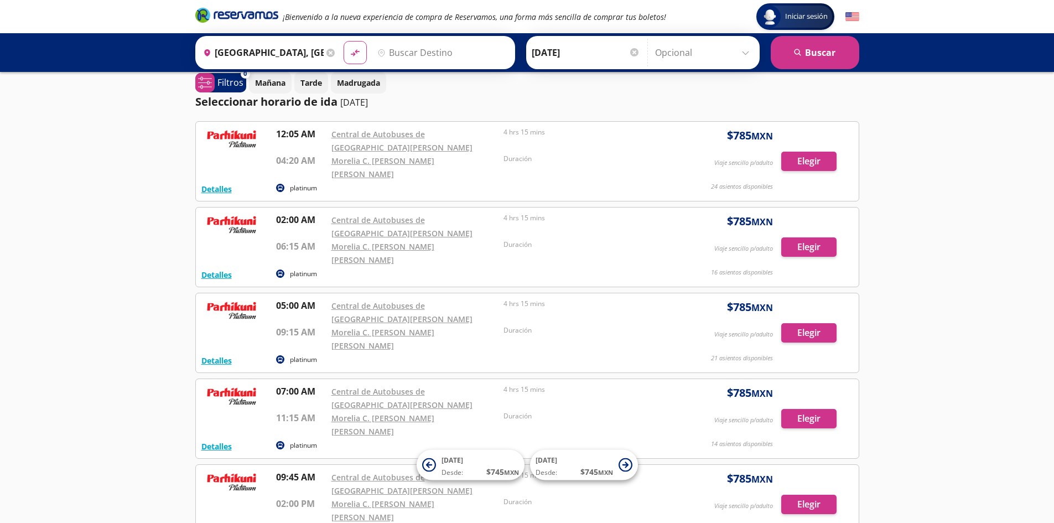
click at [631, 49] on div at bounding box center [634, 52] width 8 height 8
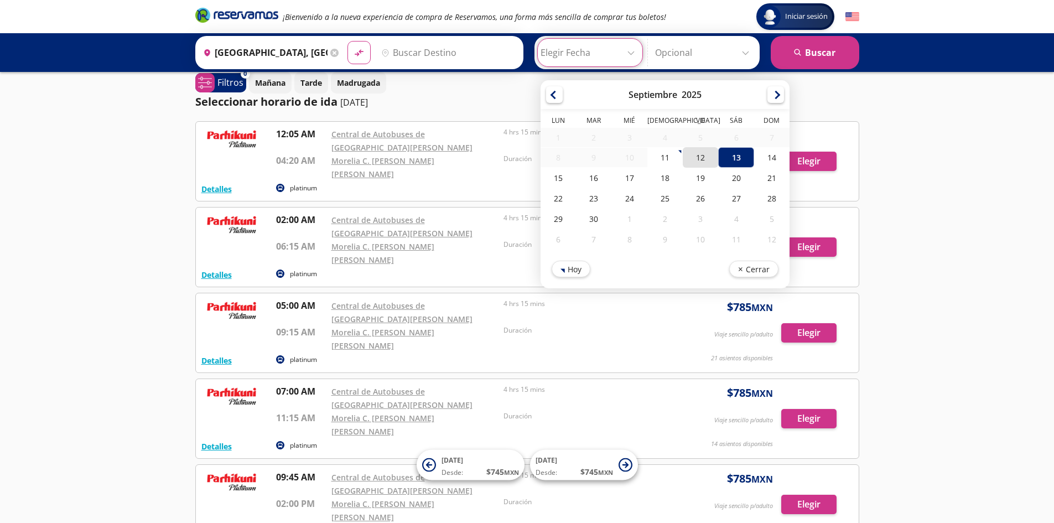
click at [698, 160] on div "12" at bounding box center [700, 157] width 35 height 20
type input "[DATE]"
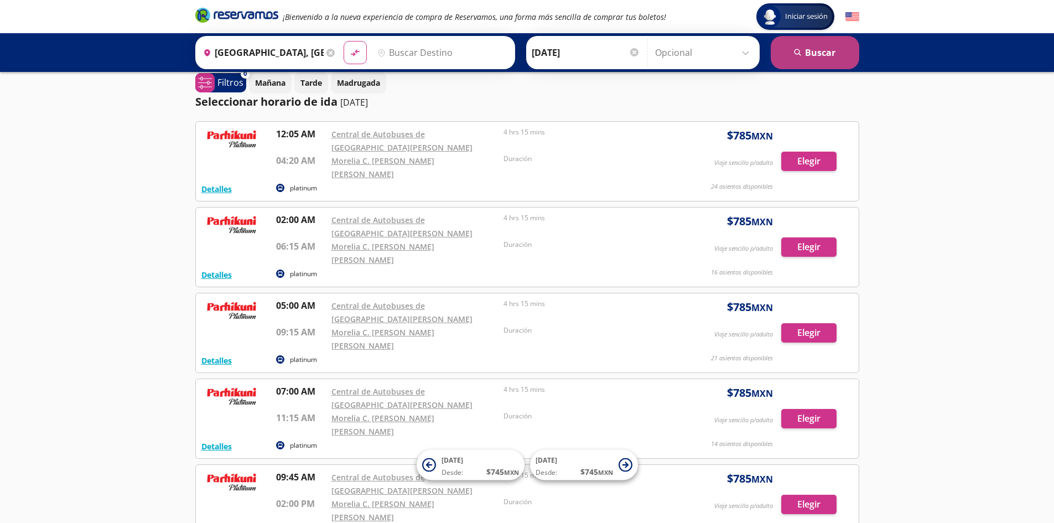
click at [807, 64] on button "search [GEOGRAPHIC_DATA]" at bounding box center [815, 52] width 89 height 33
click at [320, 53] on input "[GEOGRAPHIC_DATA], [GEOGRAPHIC_DATA]" at bounding box center [261, 53] width 125 height 28
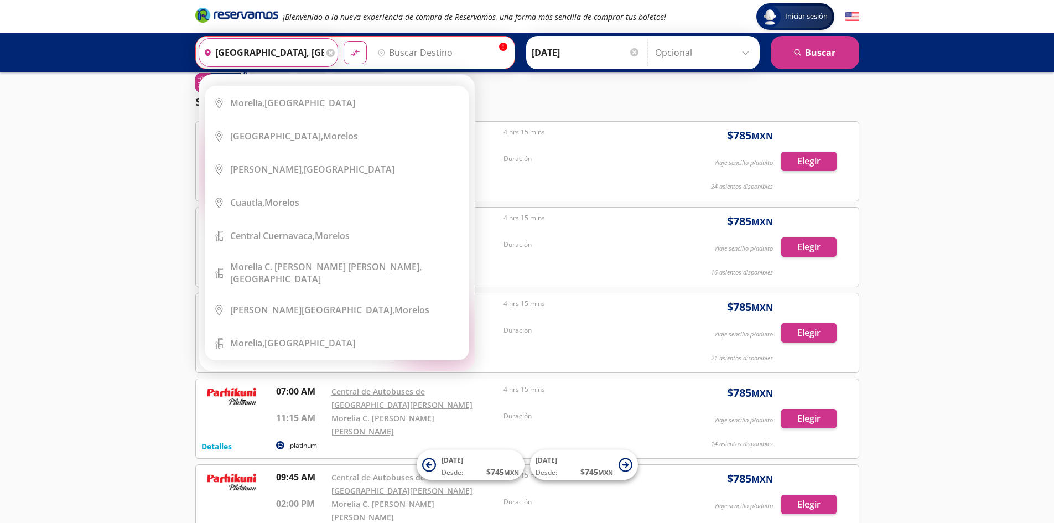
click at [330, 49] on icon at bounding box center [330, 53] width 8 height 8
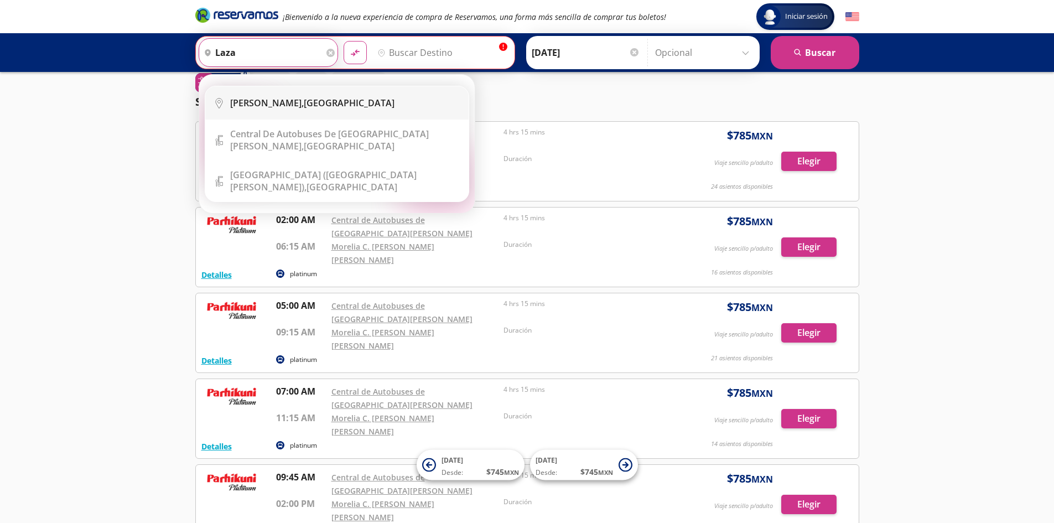
click at [303, 102] on b "[PERSON_NAME]," at bounding box center [267, 103] width 74 height 12
type input "[PERSON_NAME], [GEOGRAPHIC_DATA]"
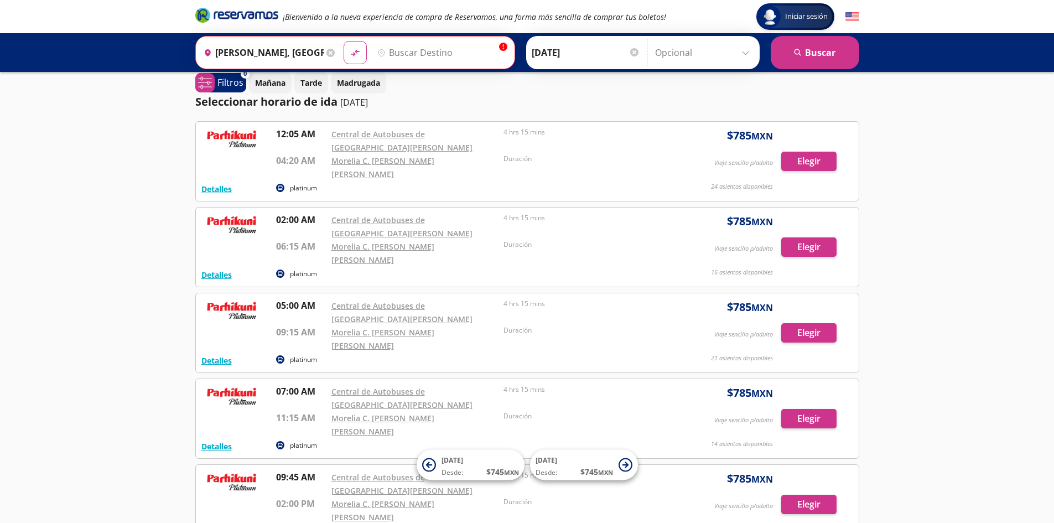
click at [400, 50] on input "Destino" at bounding box center [441, 53] width 136 height 28
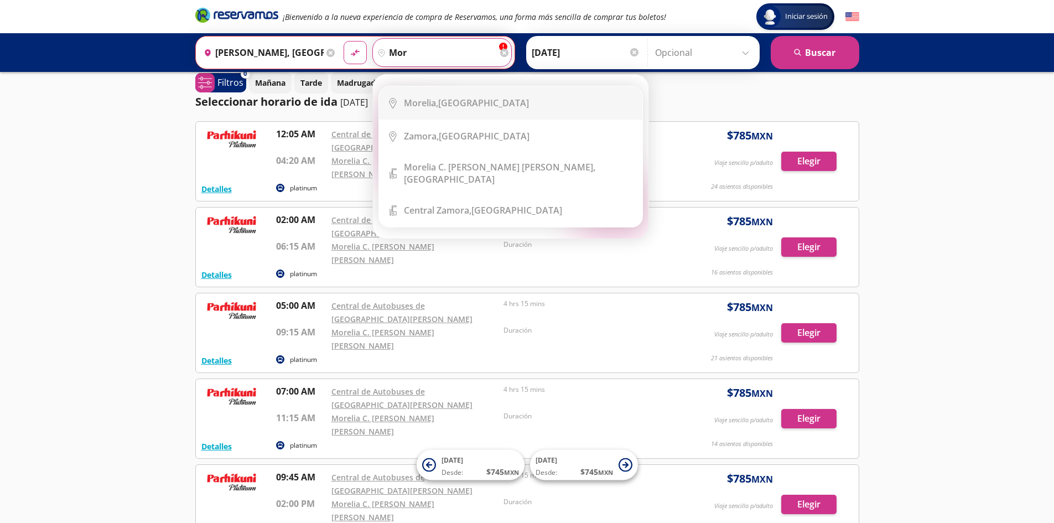
click at [464, 99] on div "[GEOGRAPHIC_DATA], [GEOGRAPHIC_DATA]" at bounding box center [466, 103] width 125 height 12
type input "[GEOGRAPHIC_DATA], [GEOGRAPHIC_DATA]"
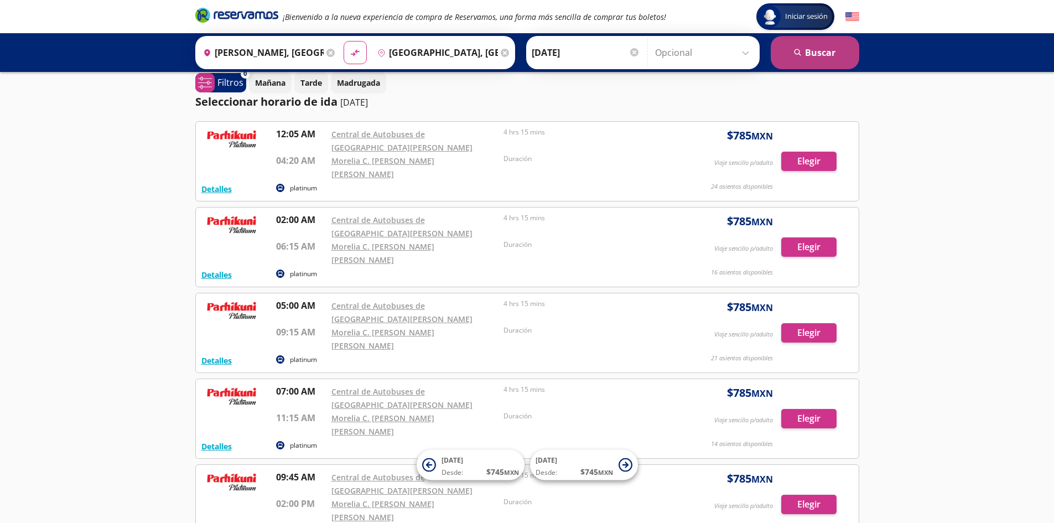
click at [807, 55] on button "search [GEOGRAPHIC_DATA]" at bounding box center [815, 52] width 89 height 33
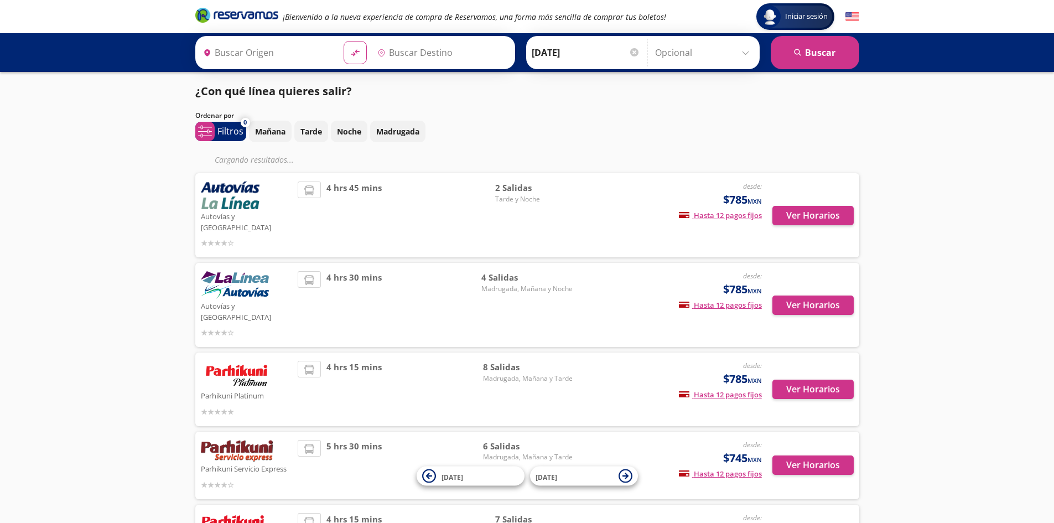
type input "[GEOGRAPHIC_DATA], [GEOGRAPHIC_DATA]"
type input "[PERSON_NAME], [GEOGRAPHIC_DATA]"
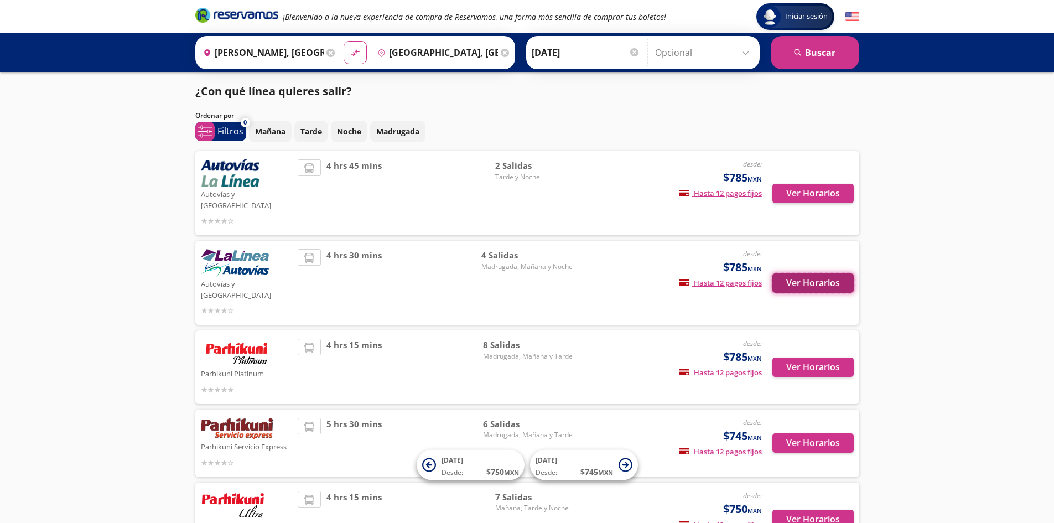
click at [836, 273] on button "Ver Horarios" at bounding box center [813, 282] width 81 height 19
click at [328, 51] on icon at bounding box center [330, 53] width 8 height 8
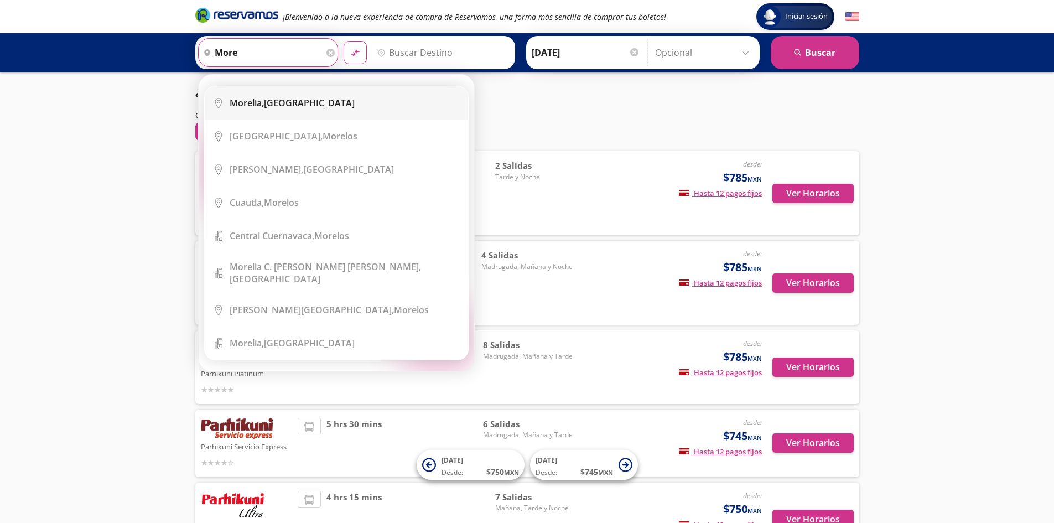
click at [311, 105] on div "[GEOGRAPHIC_DATA], [GEOGRAPHIC_DATA]" at bounding box center [292, 103] width 125 height 12
type input "[GEOGRAPHIC_DATA], [GEOGRAPHIC_DATA]"
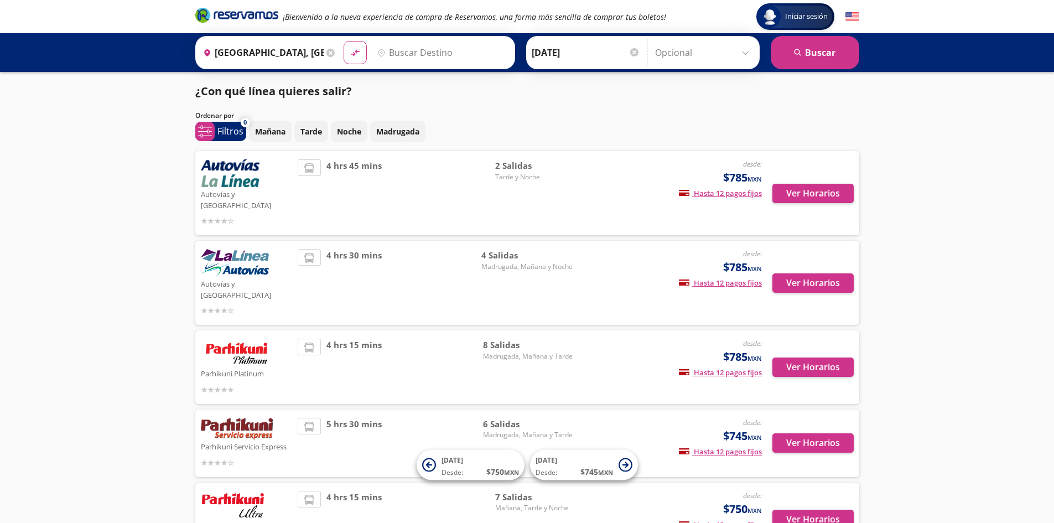
click at [432, 56] on input "Destino" at bounding box center [441, 53] width 136 height 28
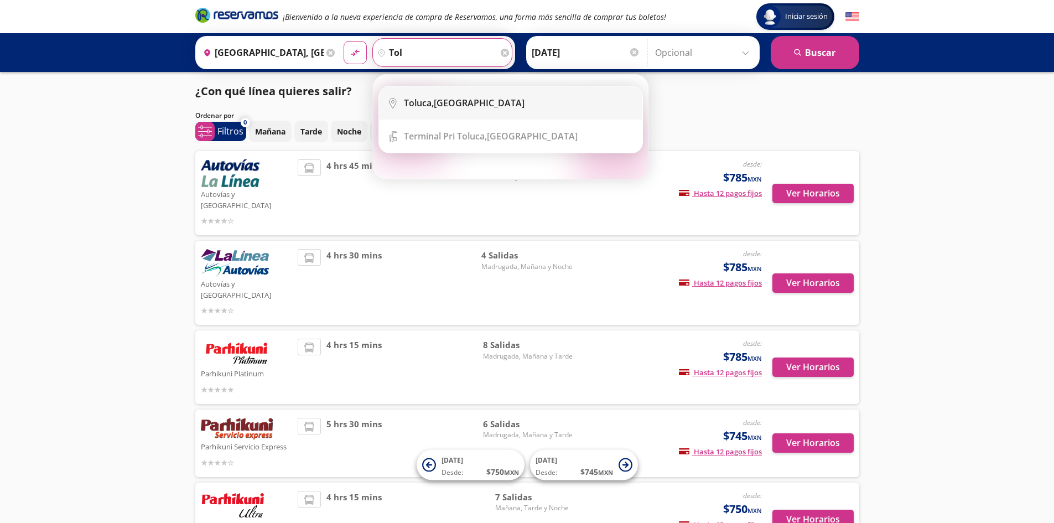
click at [447, 112] on li "City Icon [GEOGRAPHIC_DATA], [GEOGRAPHIC_DATA]" at bounding box center [510, 102] width 263 height 33
type input "Toluca, [GEOGRAPHIC_DATA]"
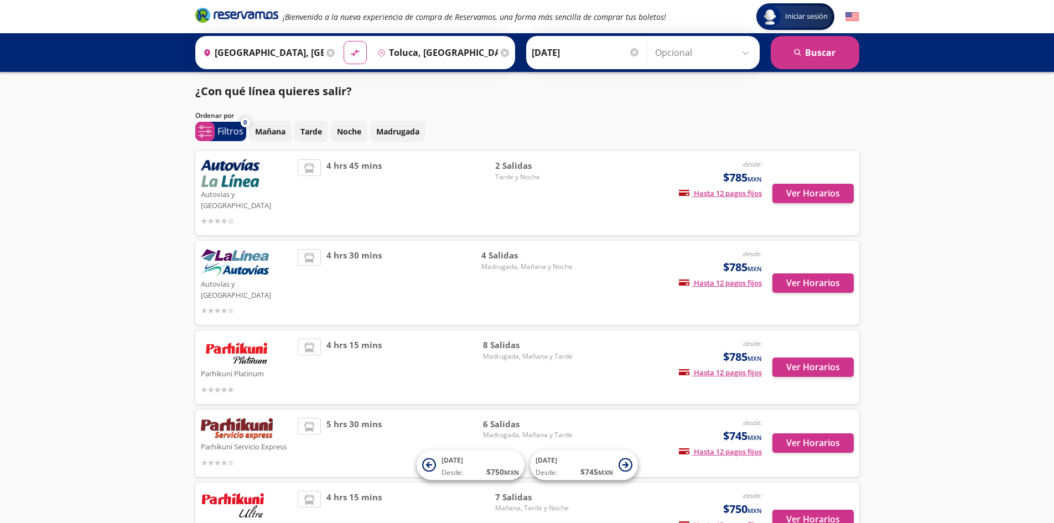
click at [633, 48] on div at bounding box center [634, 52] width 8 height 8
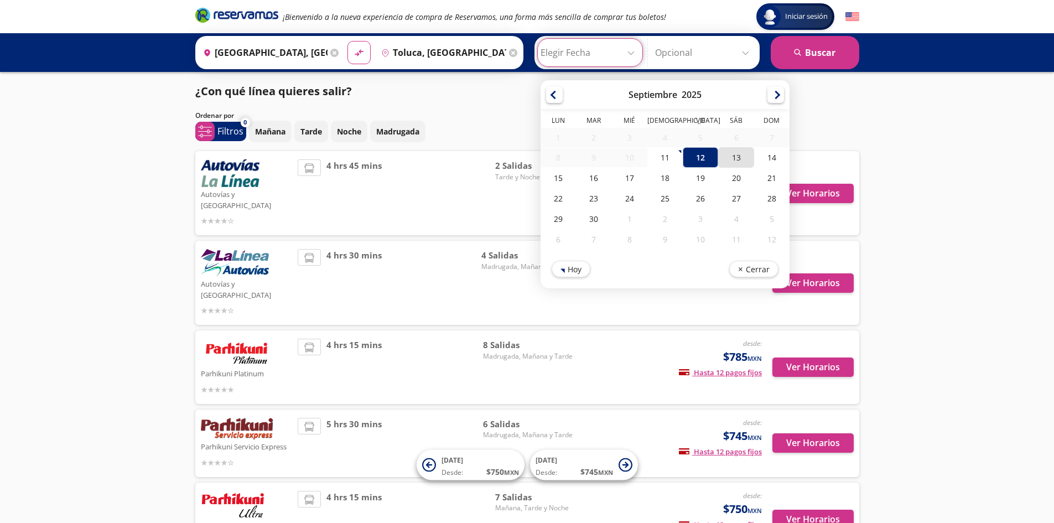
click at [735, 163] on div "13" at bounding box center [735, 157] width 35 height 20
type input "[DATE]"
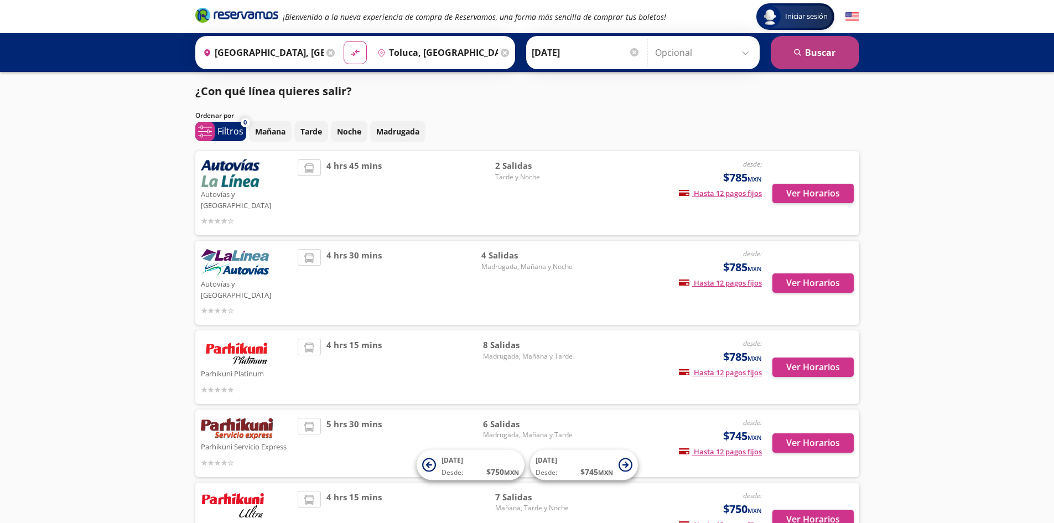
click at [812, 55] on button "search [GEOGRAPHIC_DATA]" at bounding box center [815, 52] width 89 height 33
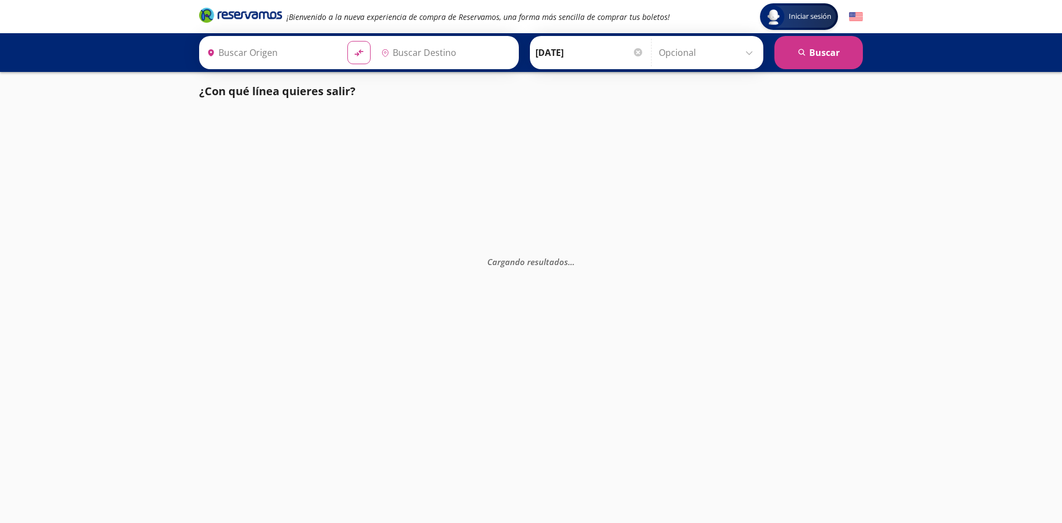
type input "[GEOGRAPHIC_DATA], [GEOGRAPHIC_DATA]"
type input "Toluca, [GEOGRAPHIC_DATA]"
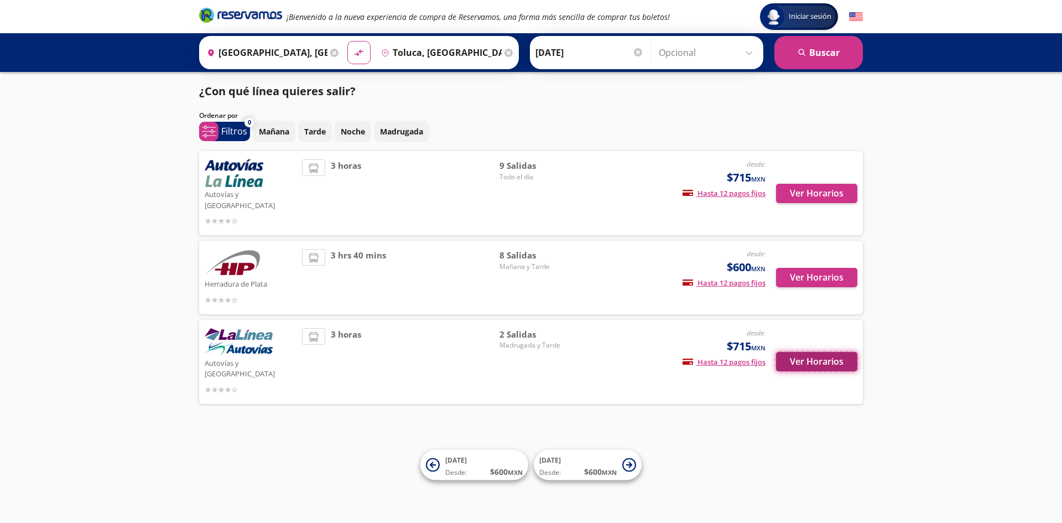
click at [805, 352] on button "Ver Horarios" at bounding box center [816, 361] width 81 height 19
click at [823, 191] on button "Ver Horarios" at bounding box center [816, 193] width 81 height 19
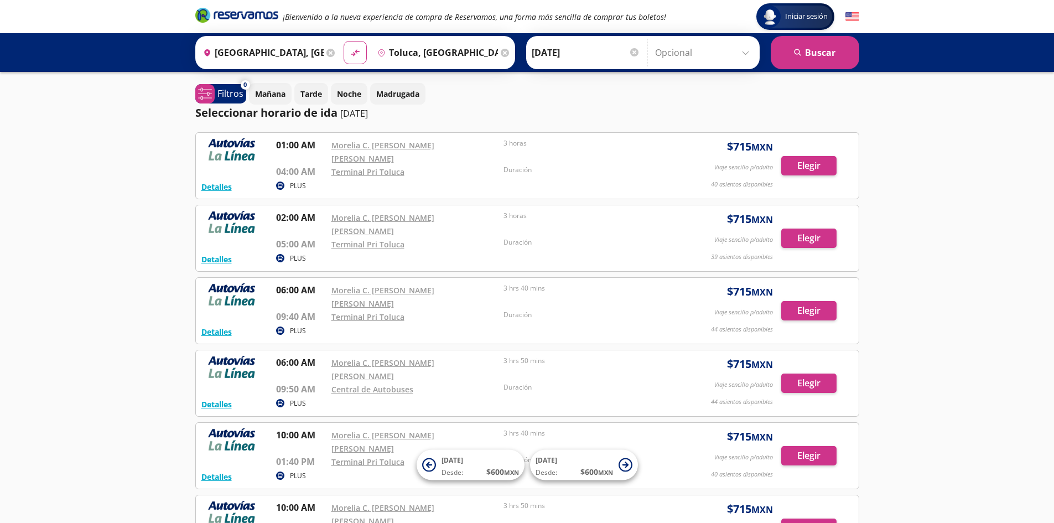
click at [329, 50] on icon at bounding box center [330, 53] width 8 height 8
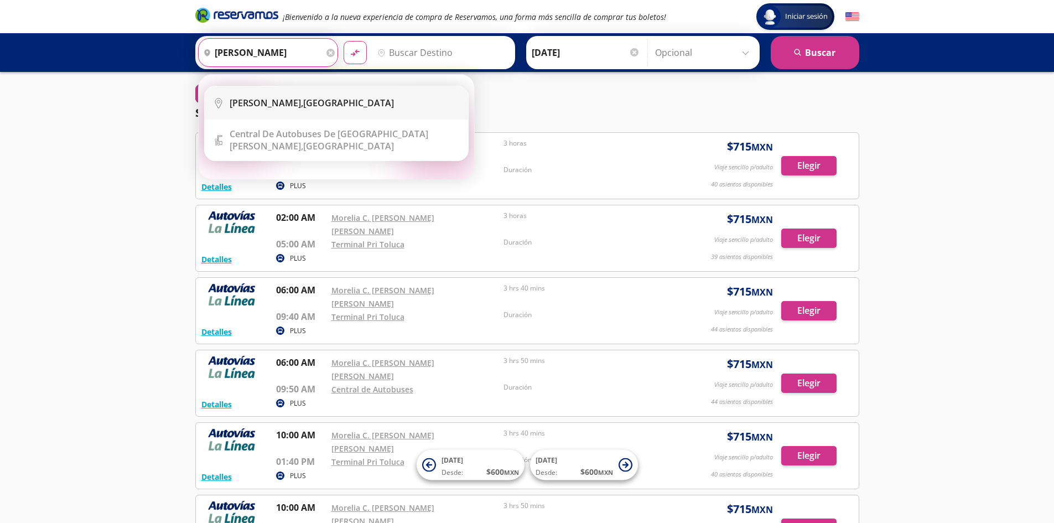
click at [307, 102] on div "[PERSON_NAME], [GEOGRAPHIC_DATA]" at bounding box center [312, 103] width 164 height 12
type input "[PERSON_NAME], [GEOGRAPHIC_DATA]"
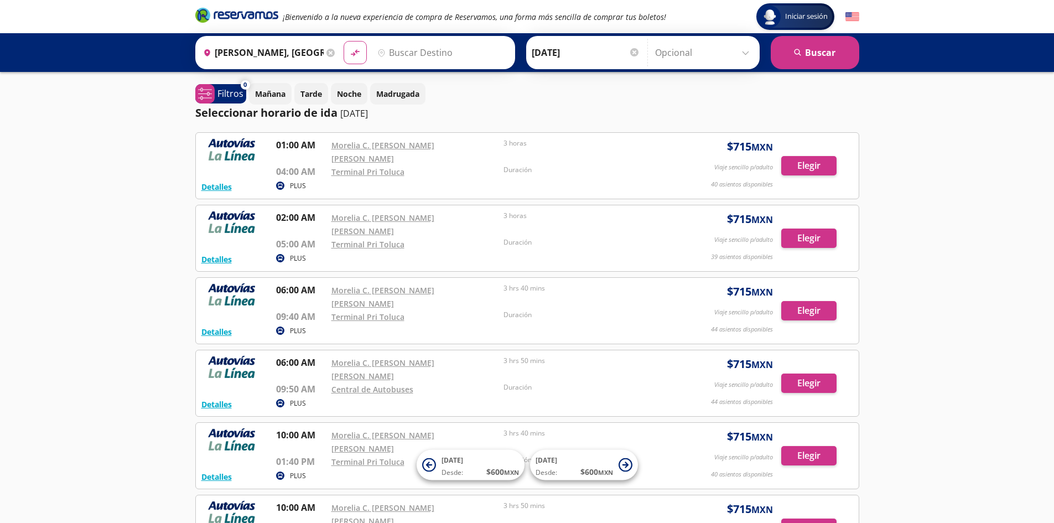
click at [434, 48] on input "Destino" at bounding box center [441, 53] width 136 height 28
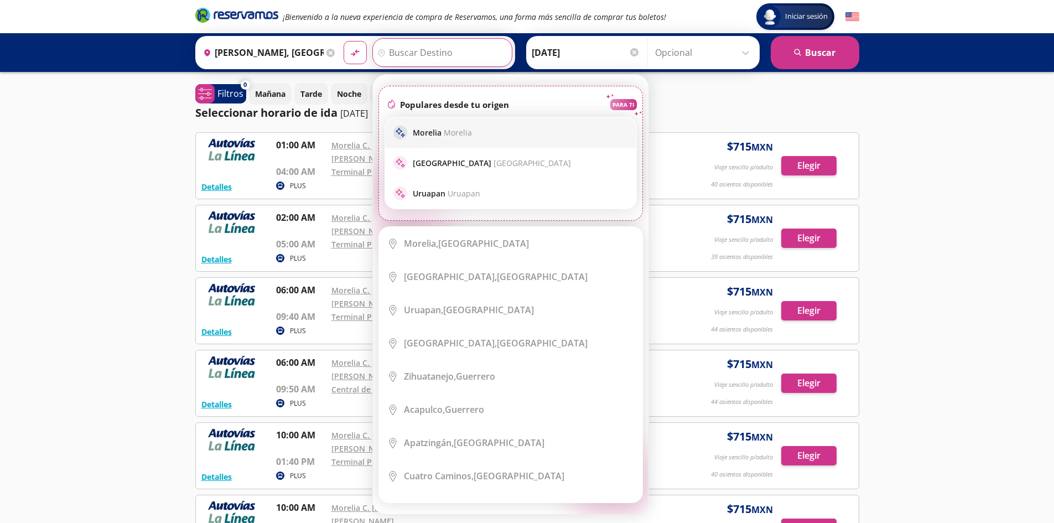
click at [464, 139] on div "sparkle [GEOGRAPHIC_DATA] Morelia" at bounding box center [510, 133] width 235 height 14
type input "[GEOGRAPHIC_DATA], [GEOGRAPHIC_DATA]"
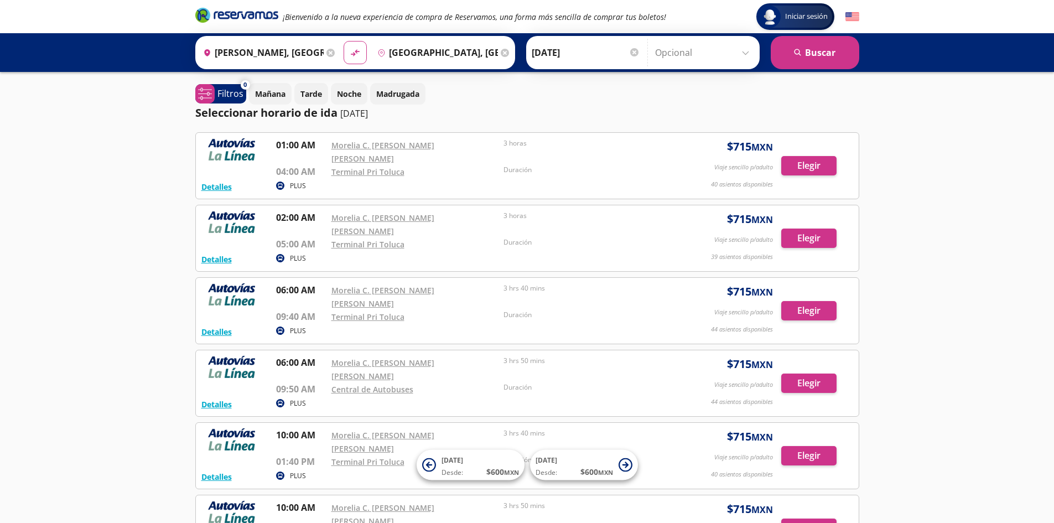
click at [630, 52] on div at bounding box center [634, 52] width 8 height 8
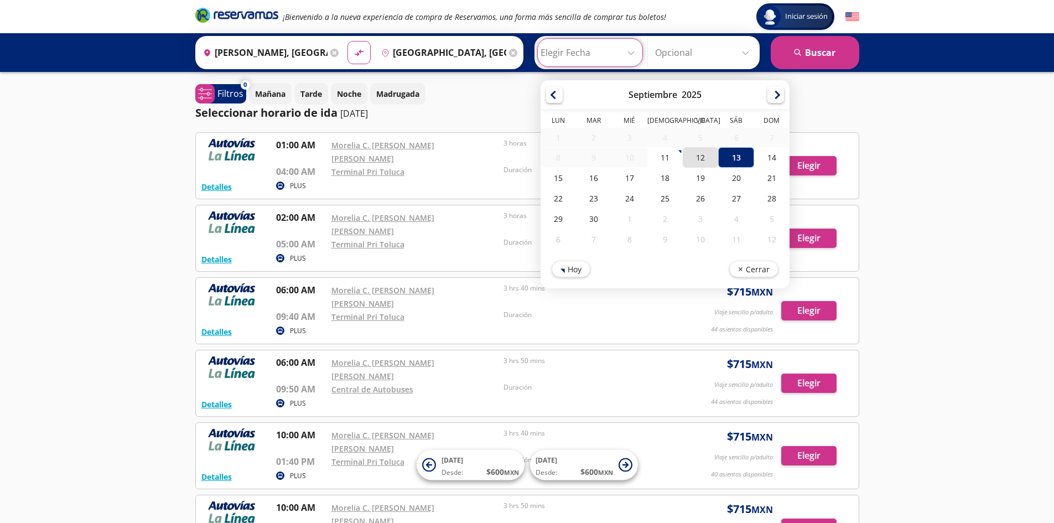
click at [700, 160] on div "12" at bounding box center [700, 157] width 35 height 20
type input "[DATE]"
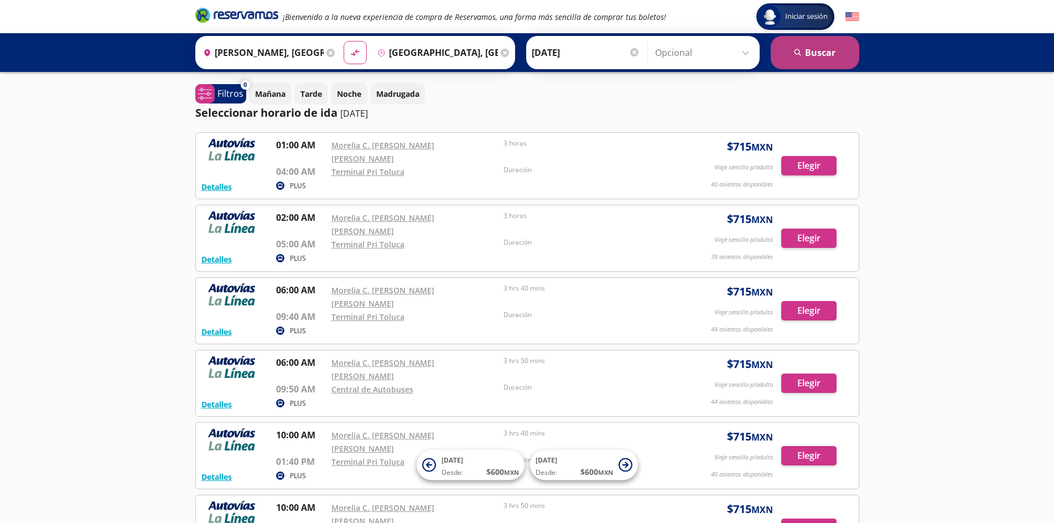
click at [825, 56] on button "search [GEOGRAPHIC_DATA]" at bounding box center [815, 52] width 89 height 33
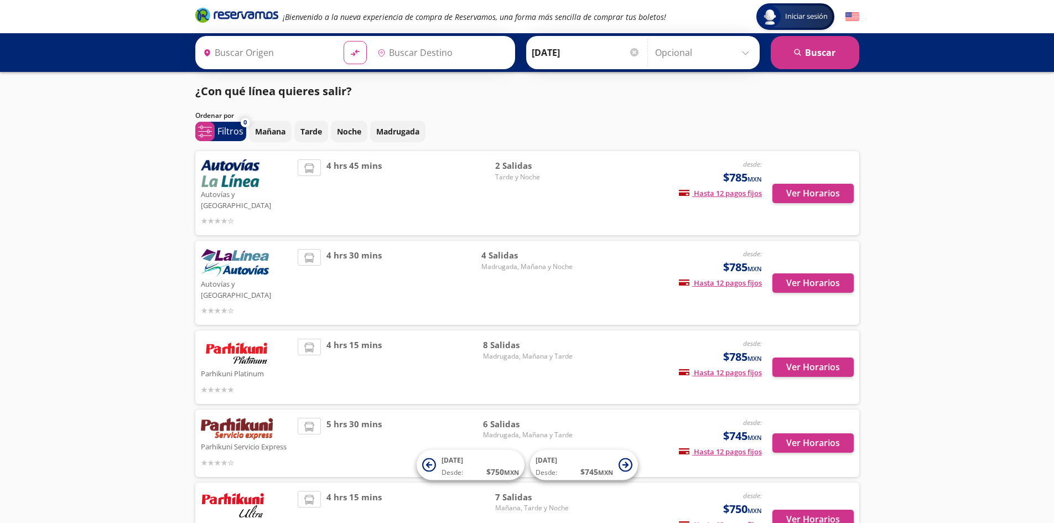
type input "[GEOGRAPHIC_DATA], [GEOGRAPHIC_DATA]"
type input "[PERSON_NAME], [GEOGRAPHIC_DATA]"
click at [798, 191] on button "Ver Horarios" at bounding box center [813, 193] width 81 height 19
click at [821, 273] on button "Ver Horarios" at bounding box center [813, 282] width 81 height 19
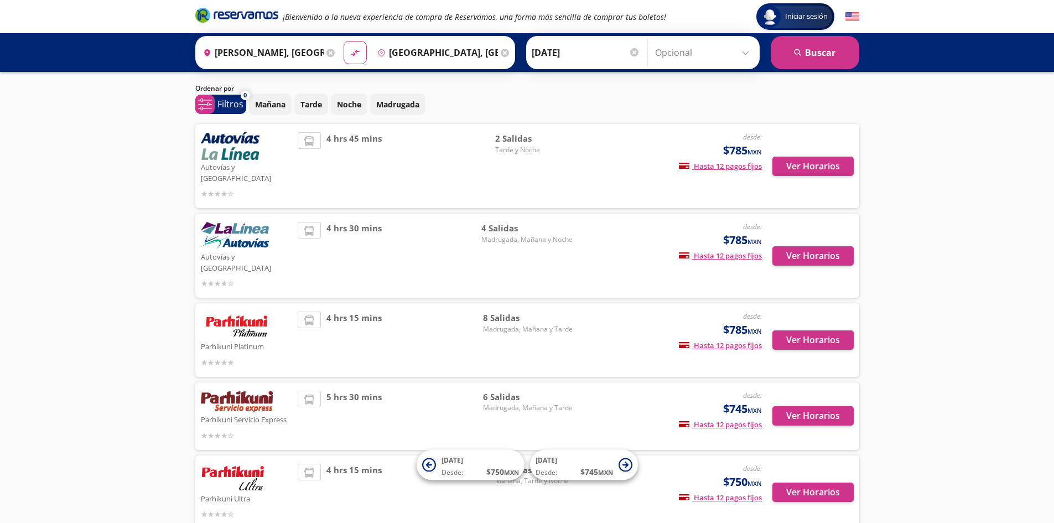
scroll to position [72, 0]
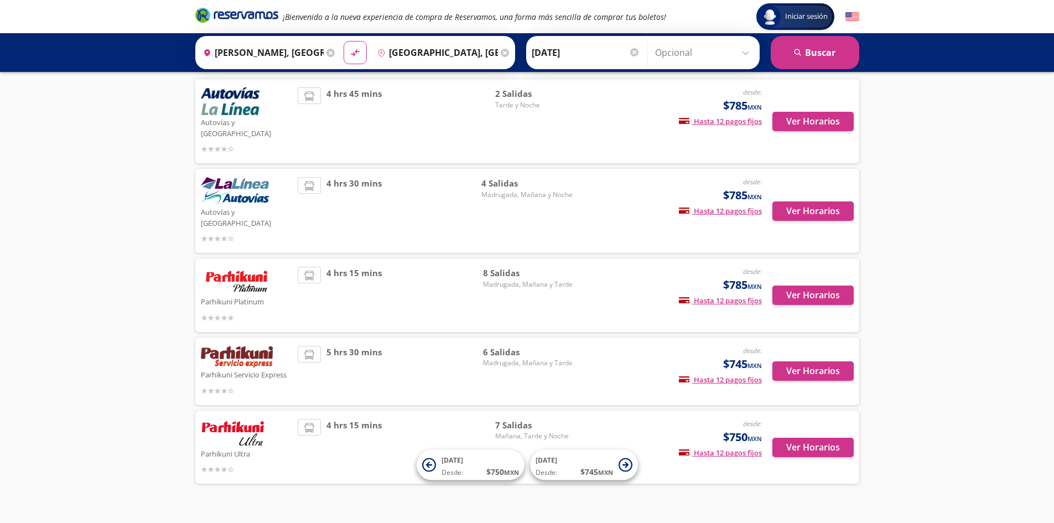
click at [944, 252] on div "Iniciar sesión Iniciar sesión ¡Bienvenido a la nueva experiencia de compra de R…" at bounding box center [527, 236] width 1054 height 616
click at [825, 286] on button "Ver Horarios" at bounding box center [813, 295] width 81 height 19
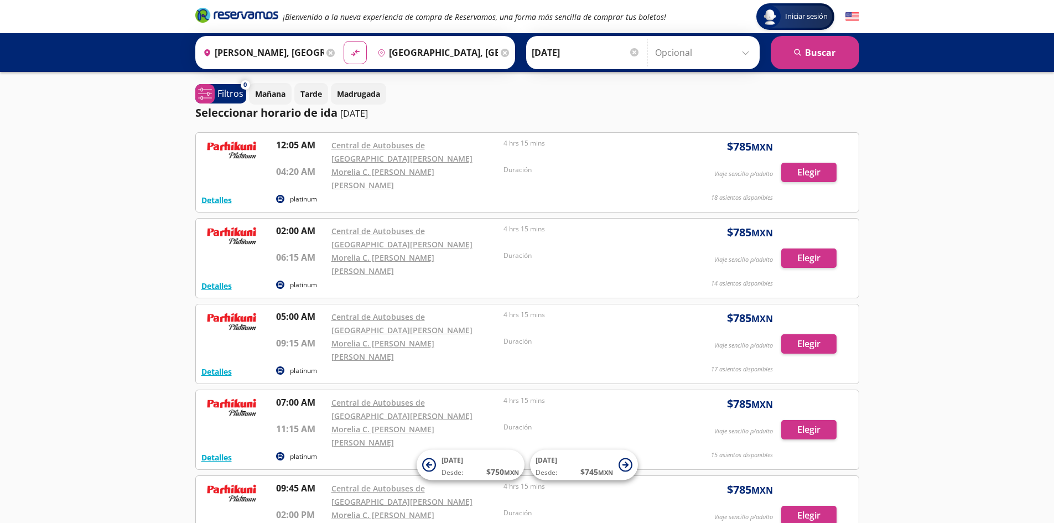
scroll to position [277, 0]
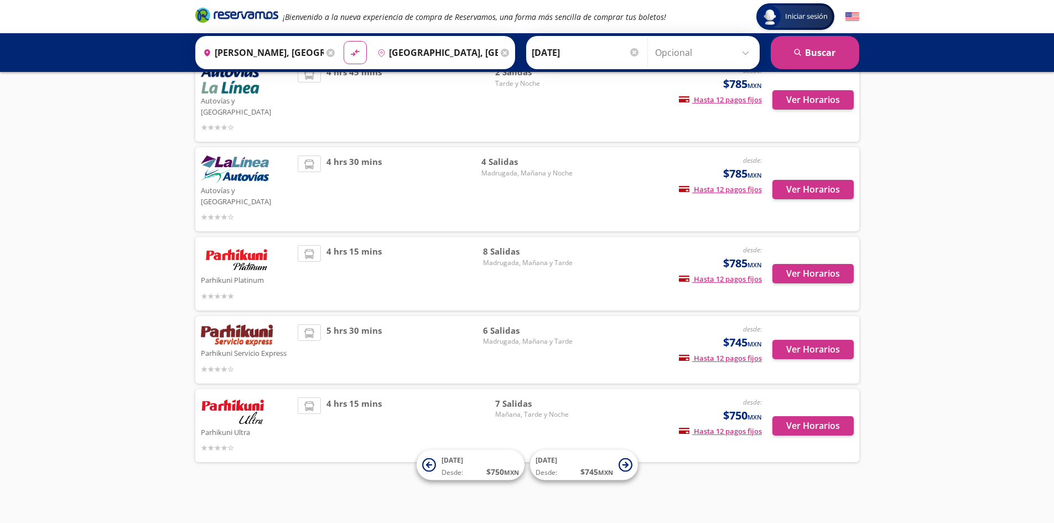
scroll to position [72, 0]
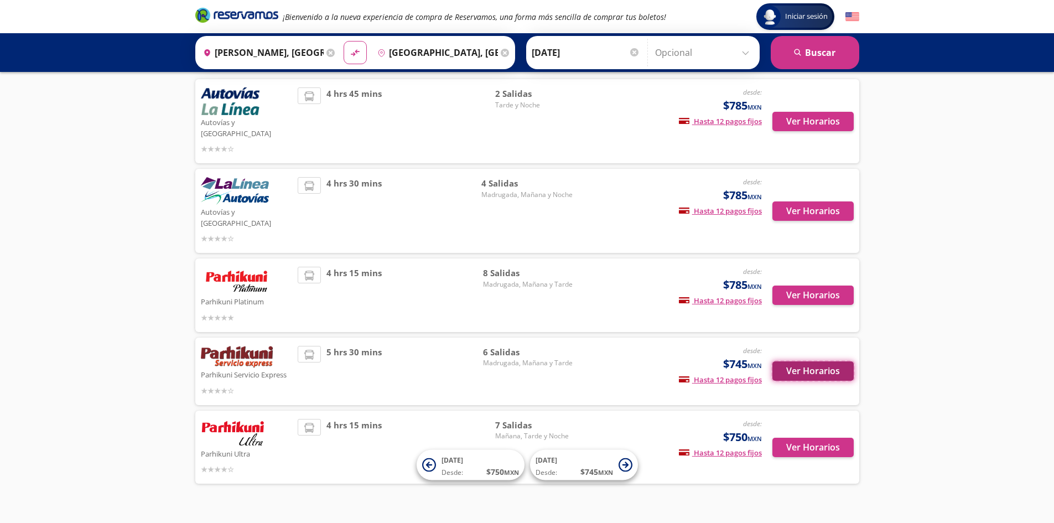
click at [816, 361] on button "Ver Horarios" at bounding box center [813, 370] width 81 height 19
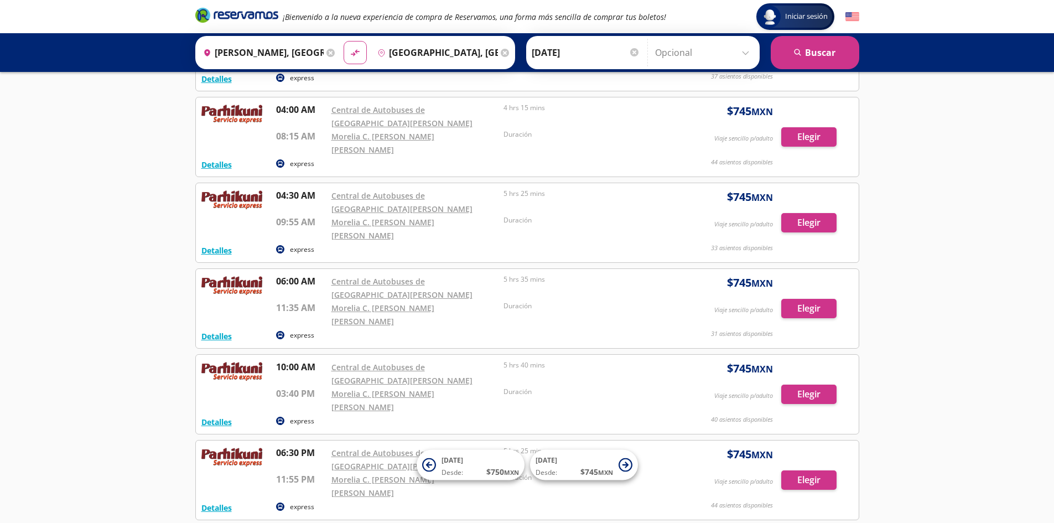
scroll to position [143, 0]
